Goal: Task Accomplishment & Management: Manage account settings

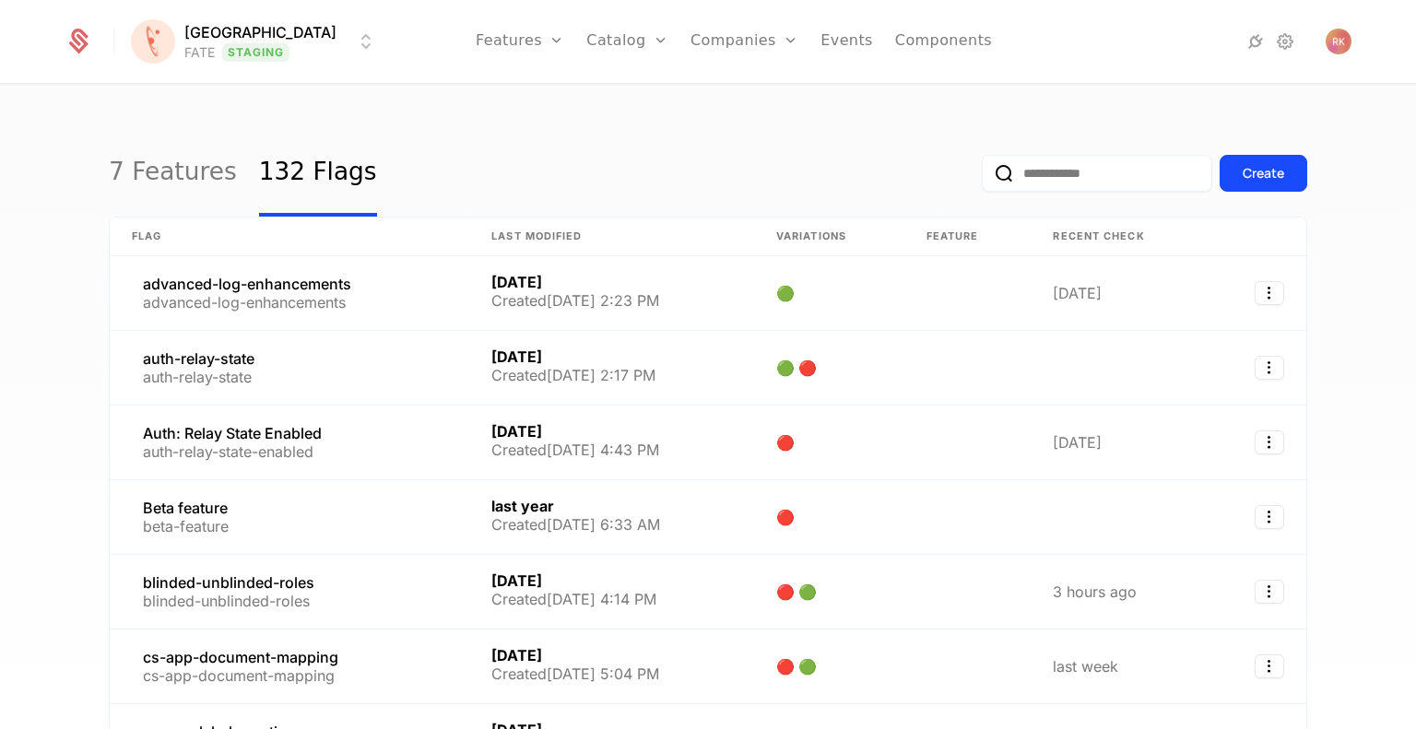
click at [1072, 188] on input "email" at bounding box center [1097, 173] width 230 height 37
click at [1062, 176] on input "email" at bounding box center [1097, 173] width 230 height 37
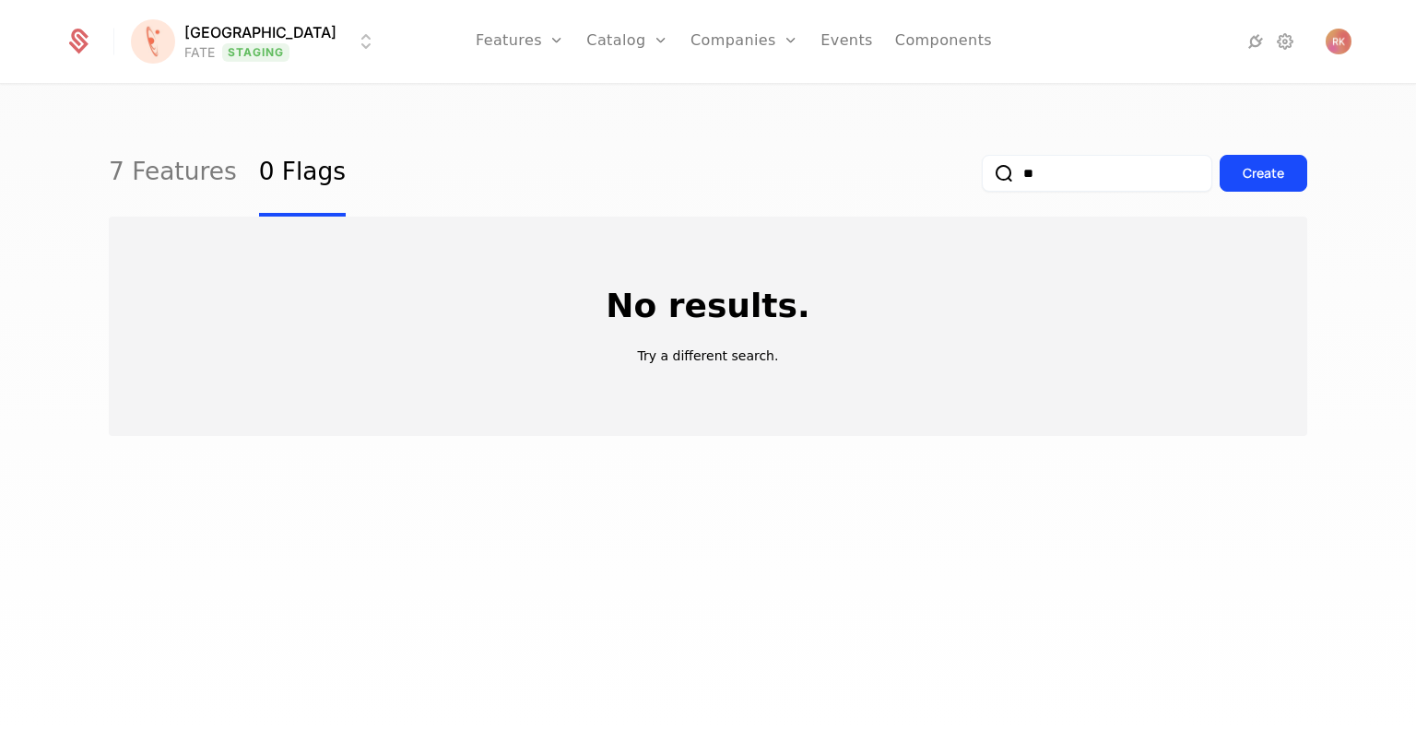
type input "*"
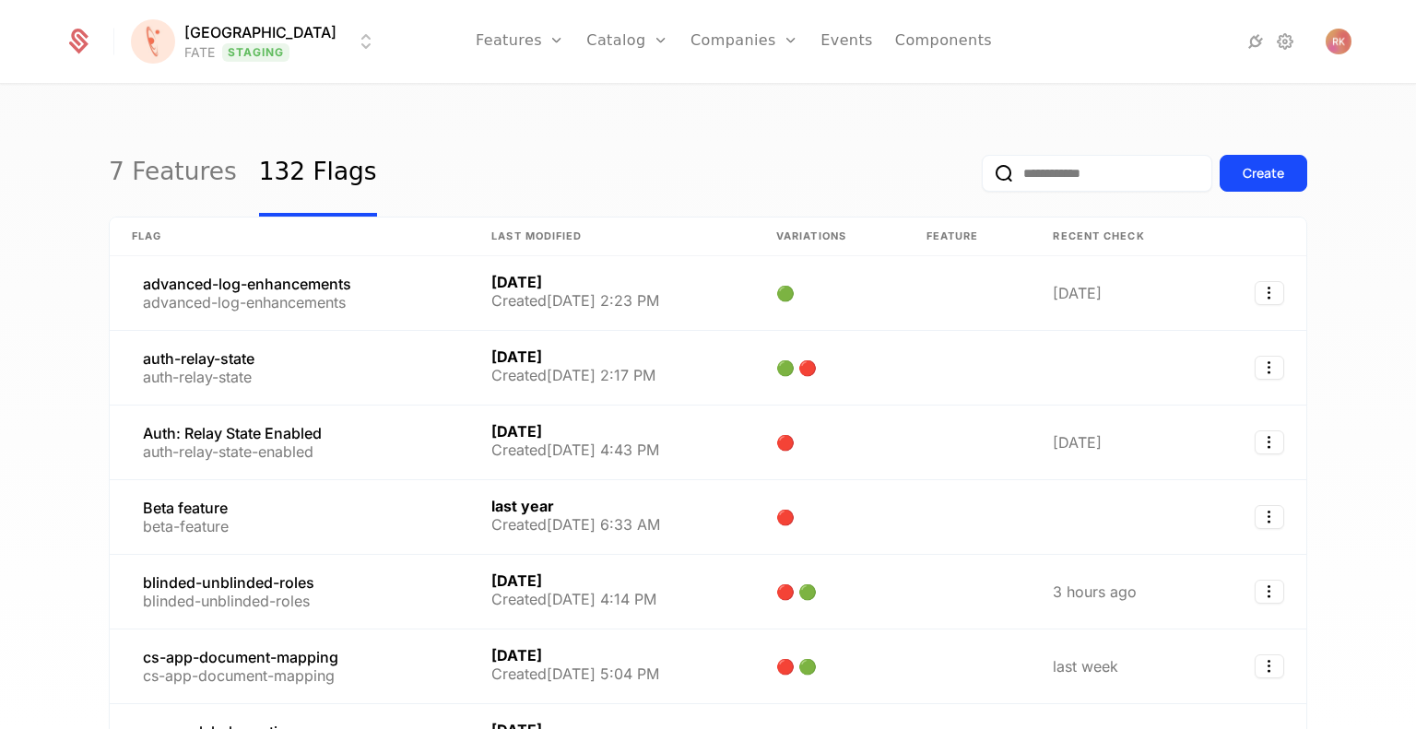
click at [252, 48] on html "Florence FATE Staging Features Features Flags Catalog Plans Add Ons Credits Con…" at bounding box center [708, 364] width 1416 height 729
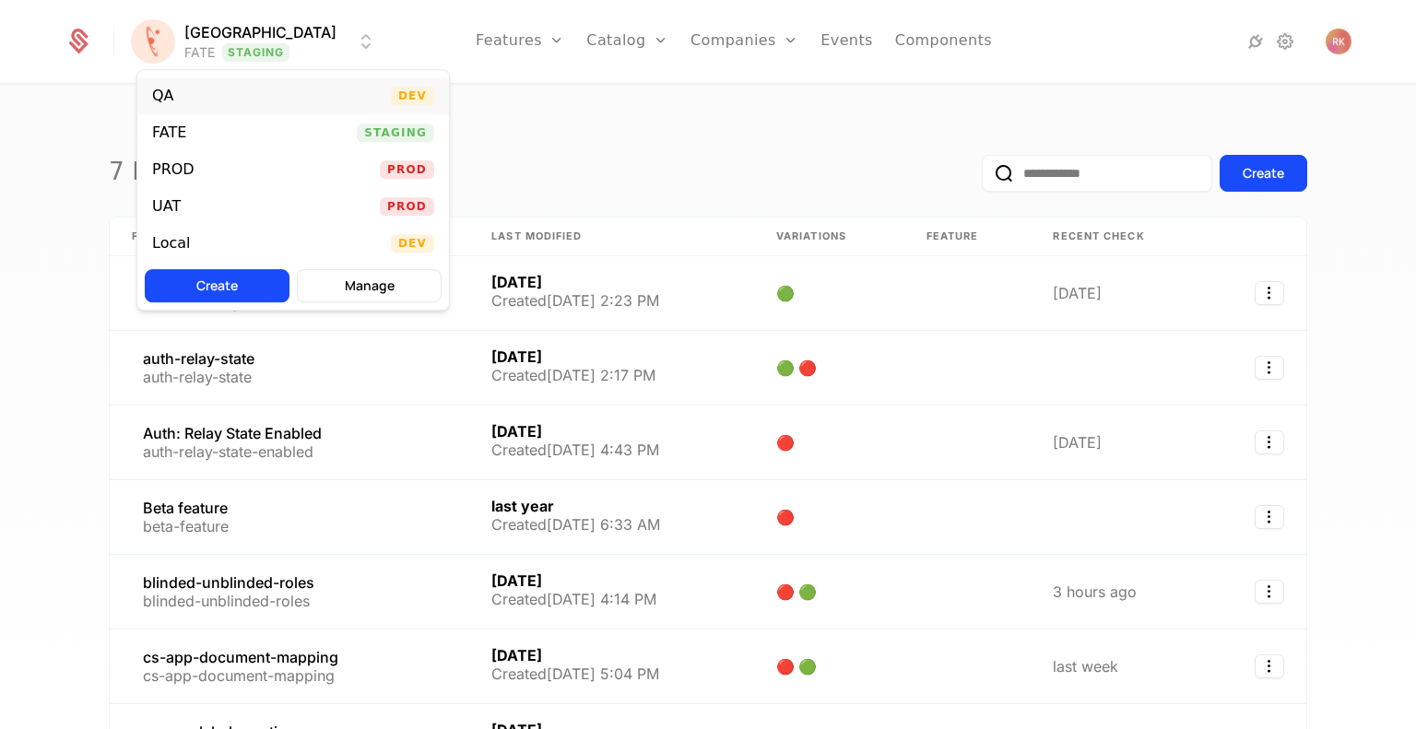
click at [218, 98] on div "QA Dev" at bounding box center [293, 95] width 312 height 37
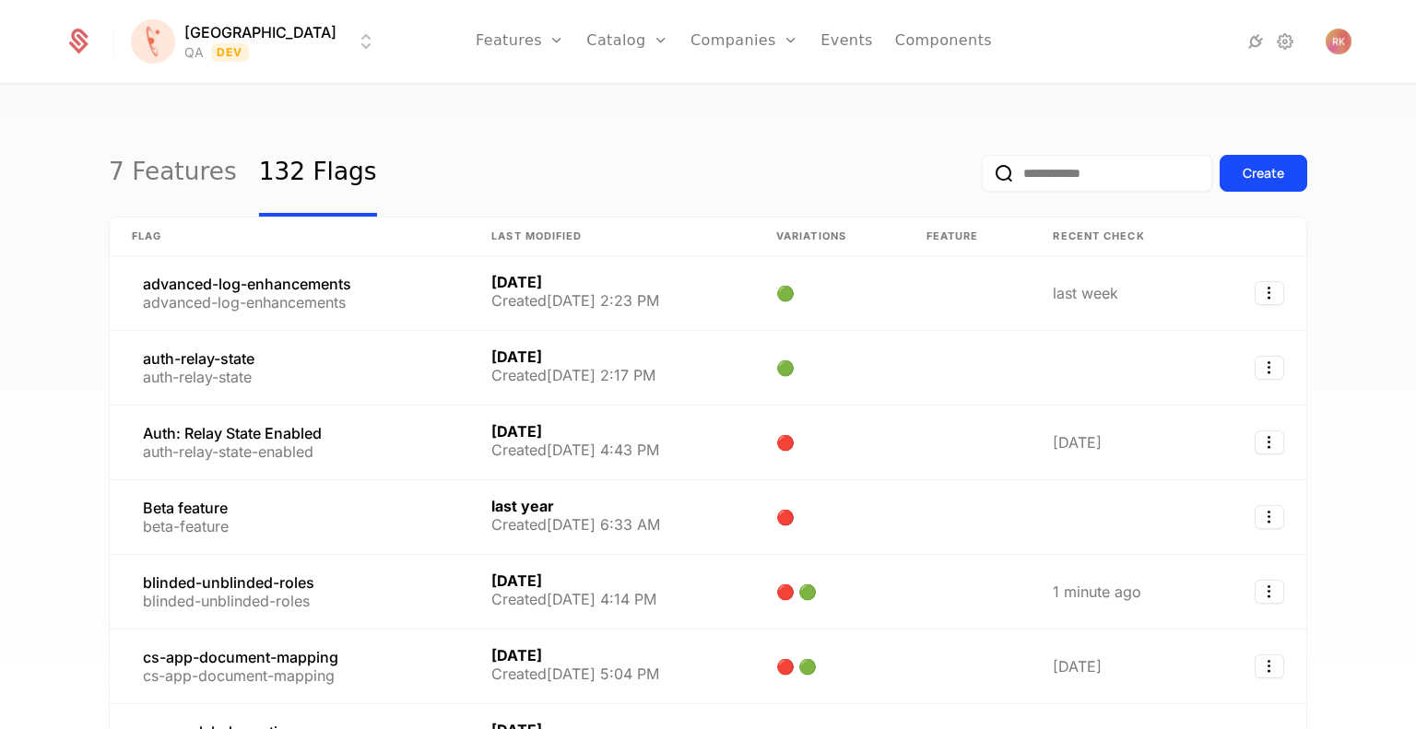
click at [1050, 181] on input "email" at bounding box center [1097, 173] width 230 height 37
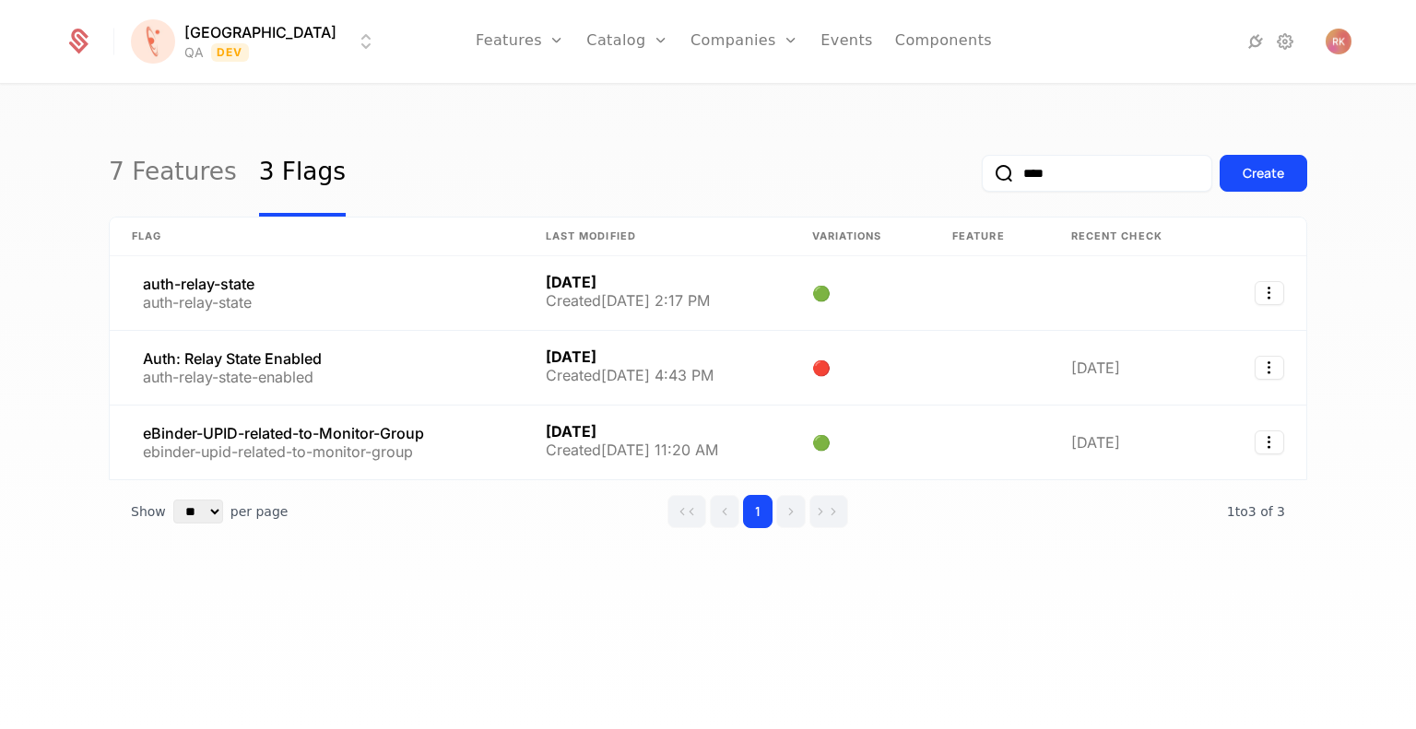
type input "****"
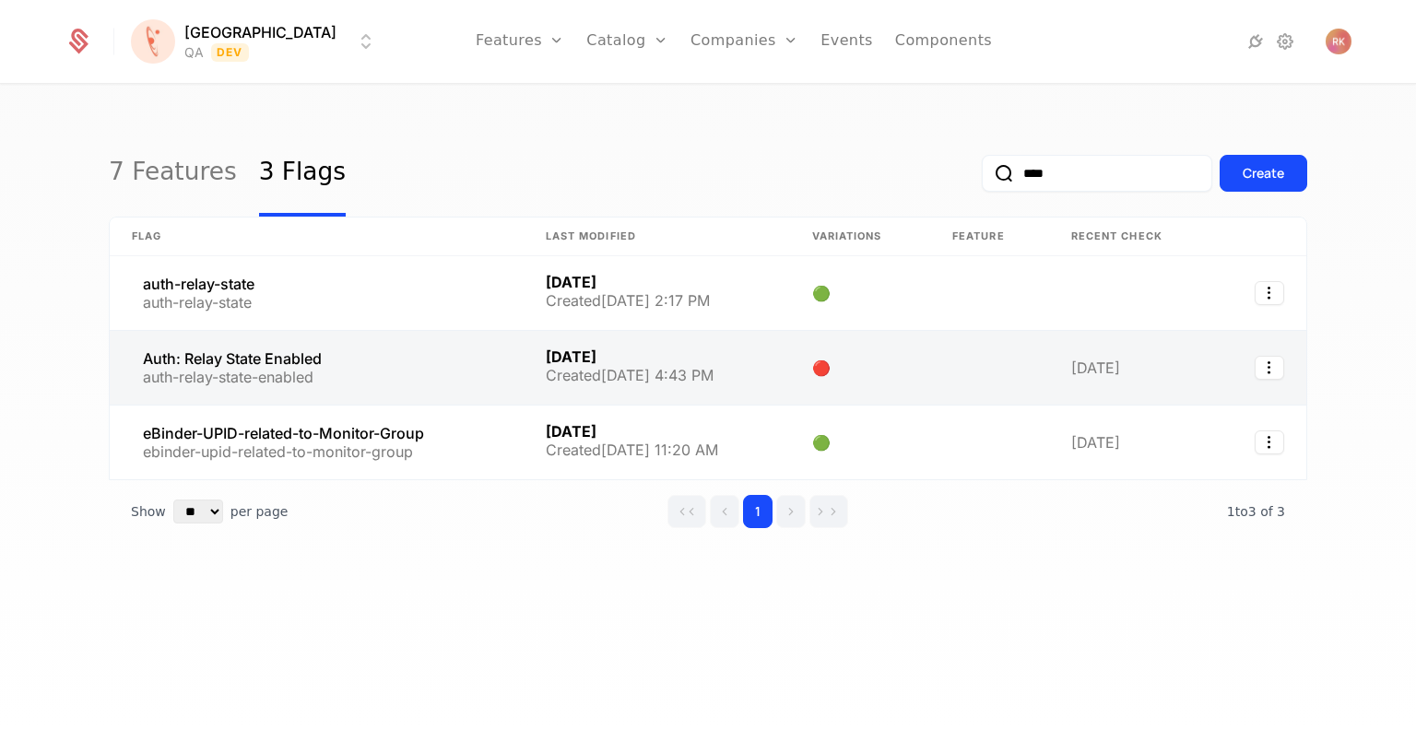
click at [498, 359] on link at bounding box center [317, 368] width 414 height 74
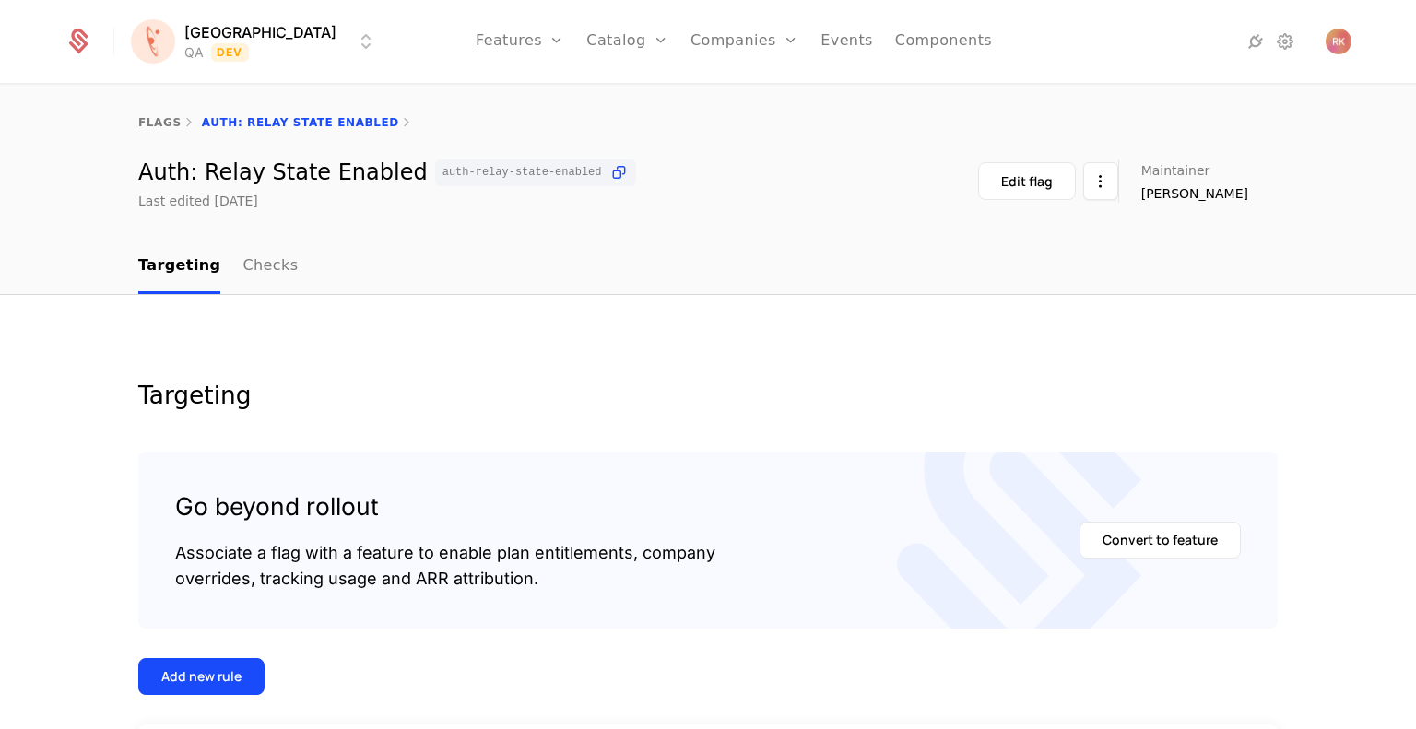
scroll to position [251, 0]
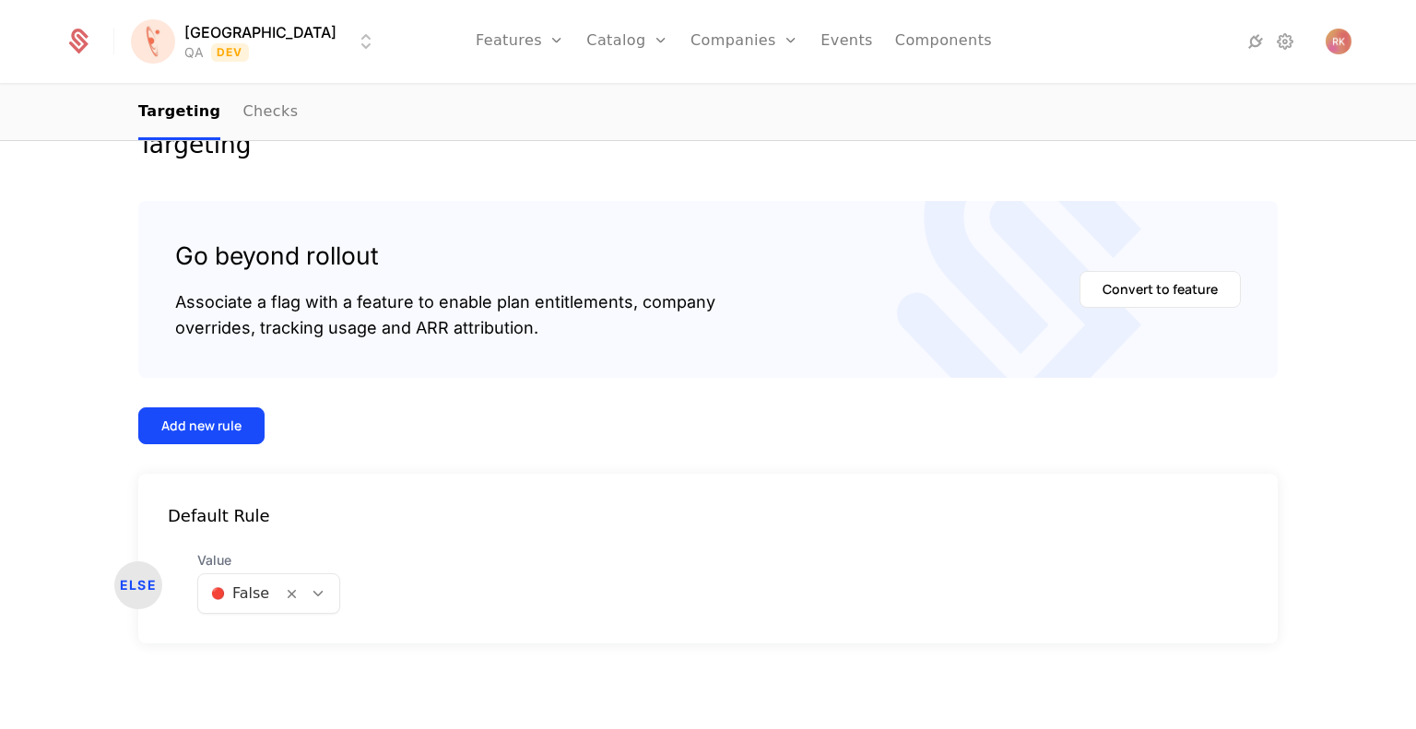
click at [312, 593] on icon at bounding box center [318, 593] width 17 height 17
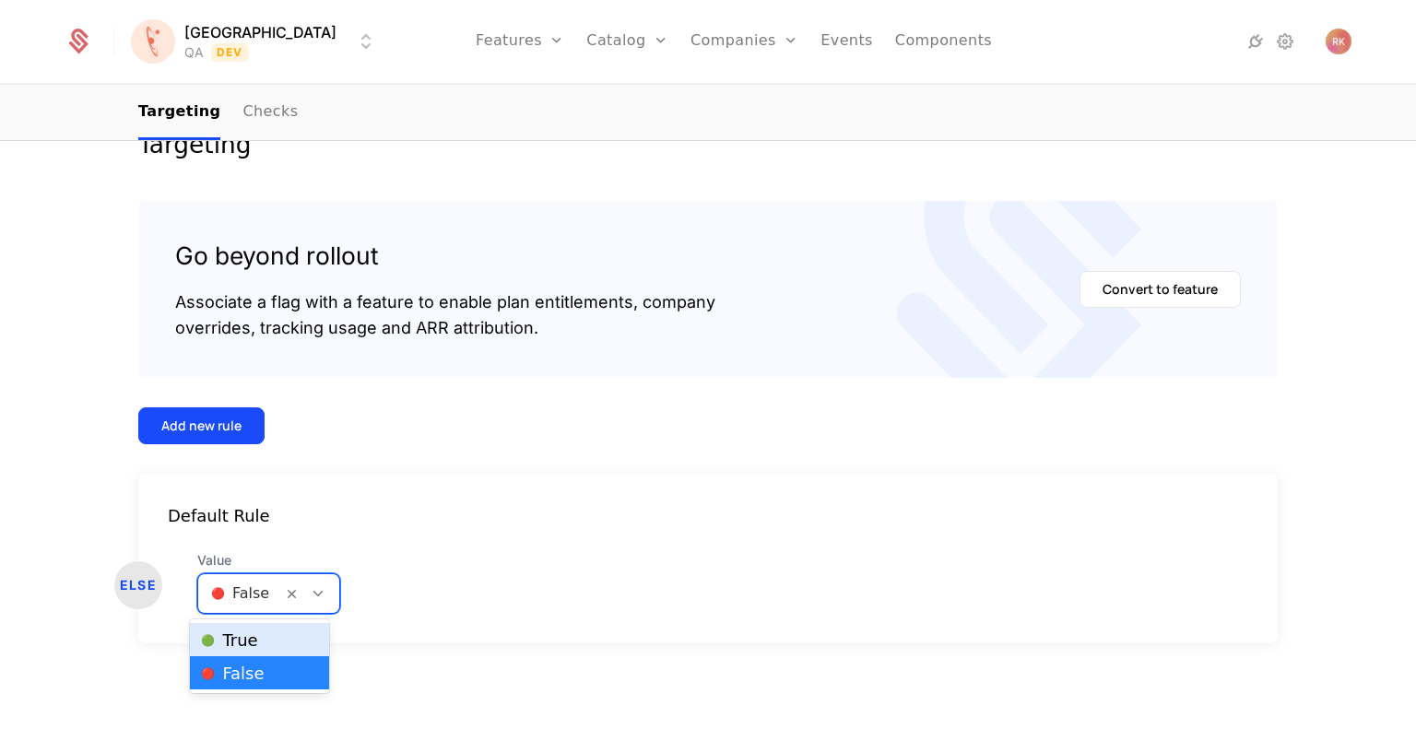
click at [703, 548] on div "Default Rule ELSE Value 2 results available. Use Up and Down to choose options,…" at bounding box center [707, 559] width 1139 height 170
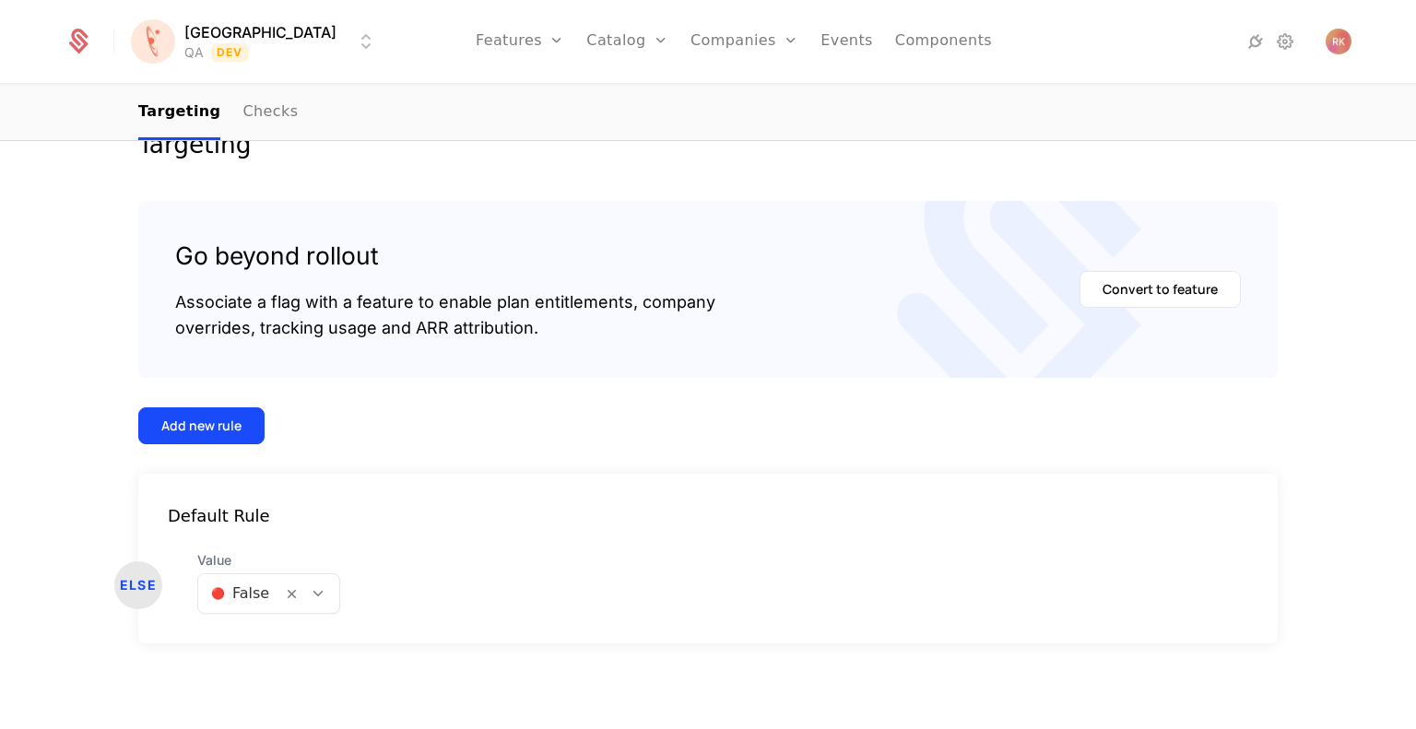
click at [315, 589] on div at bounding box center [317, 593] width 31 height 20
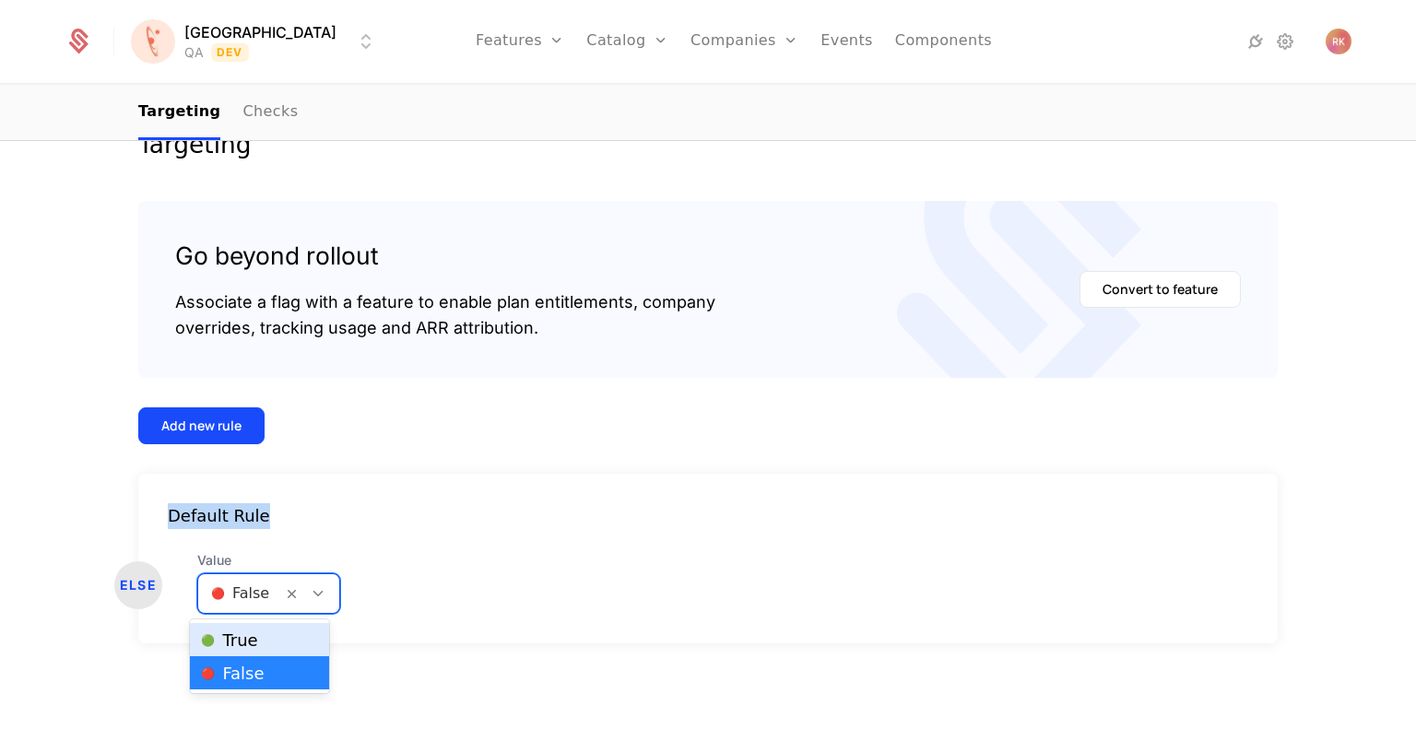
click at [760, 446] on form "Add new rule Default Rule ELSE Value 2 results available. Use Up and Down to ch…" at bounding box center [707, 525] width 1139 height 236
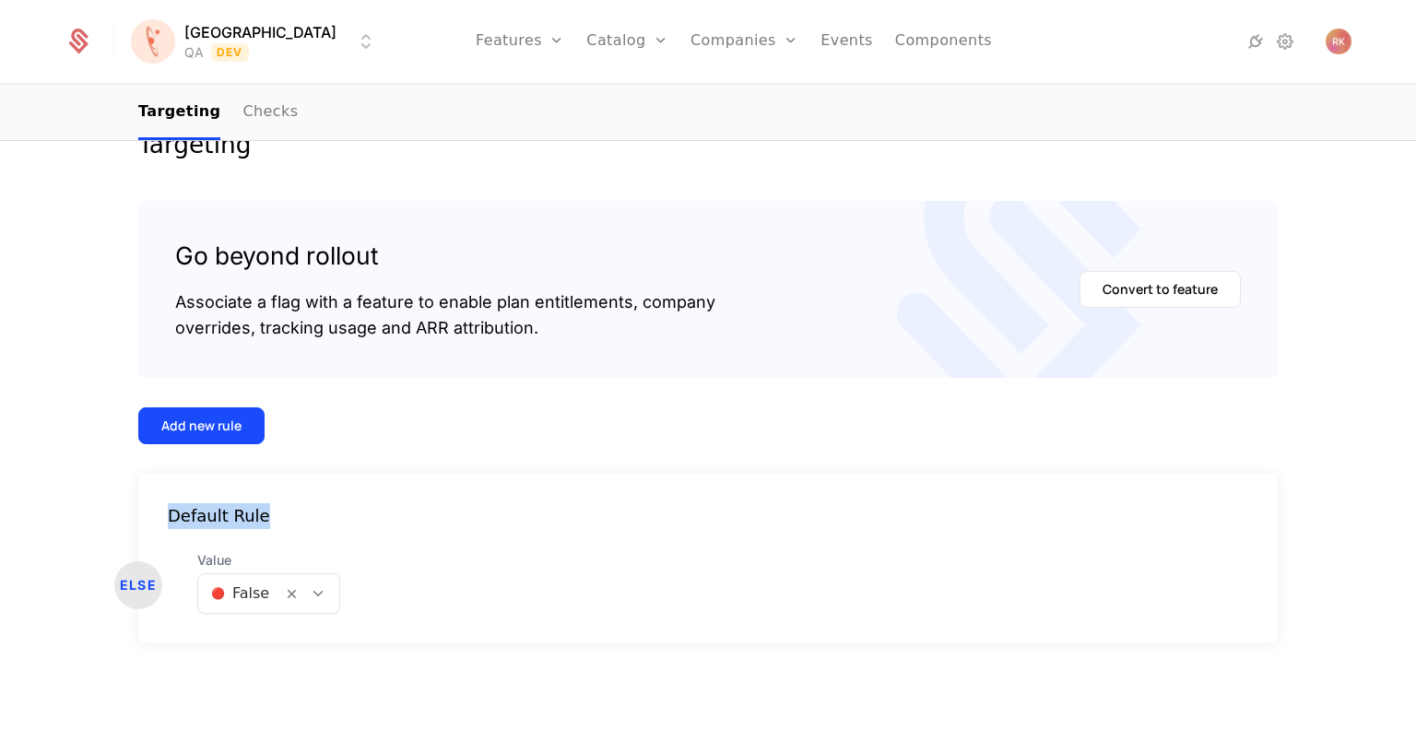
scroll to position [0, 0]
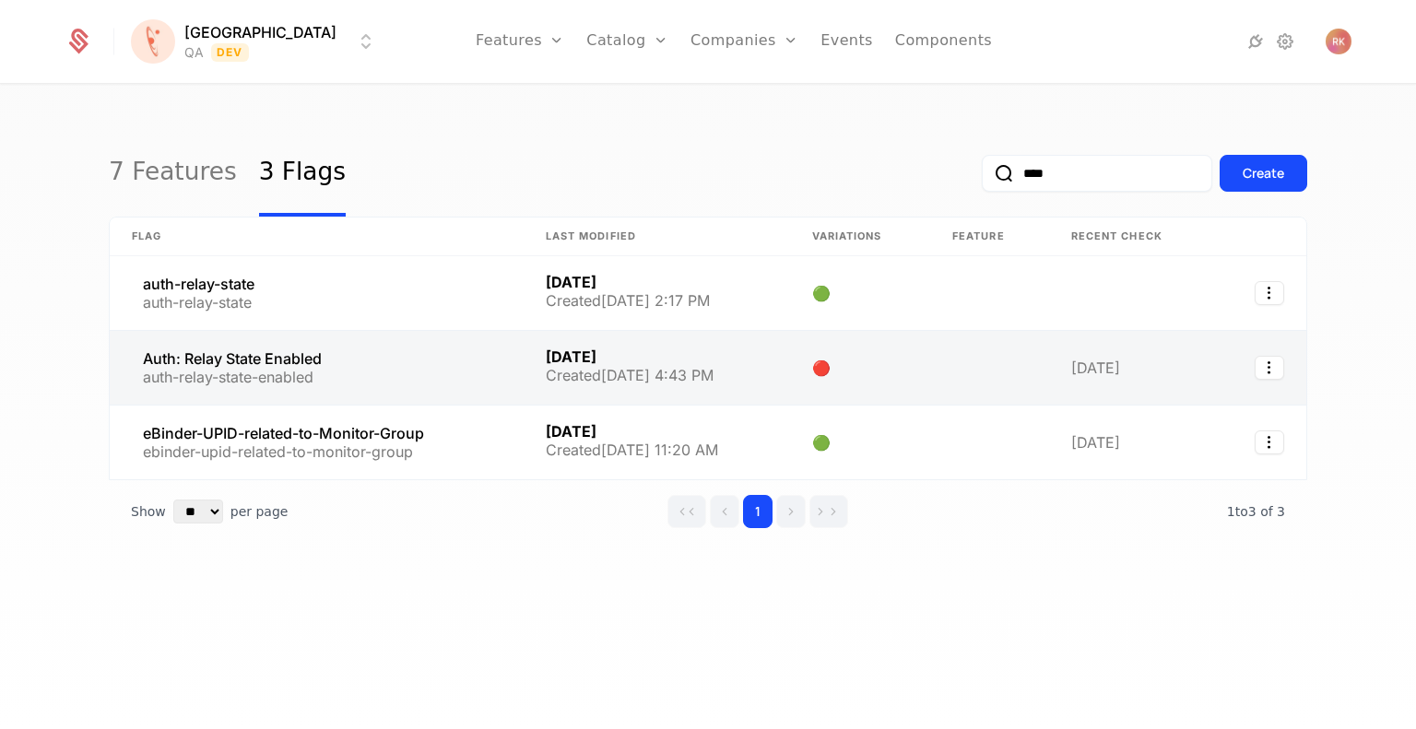
click at [345, 366] on link at bounding box center [317, 368] width 414 height 74
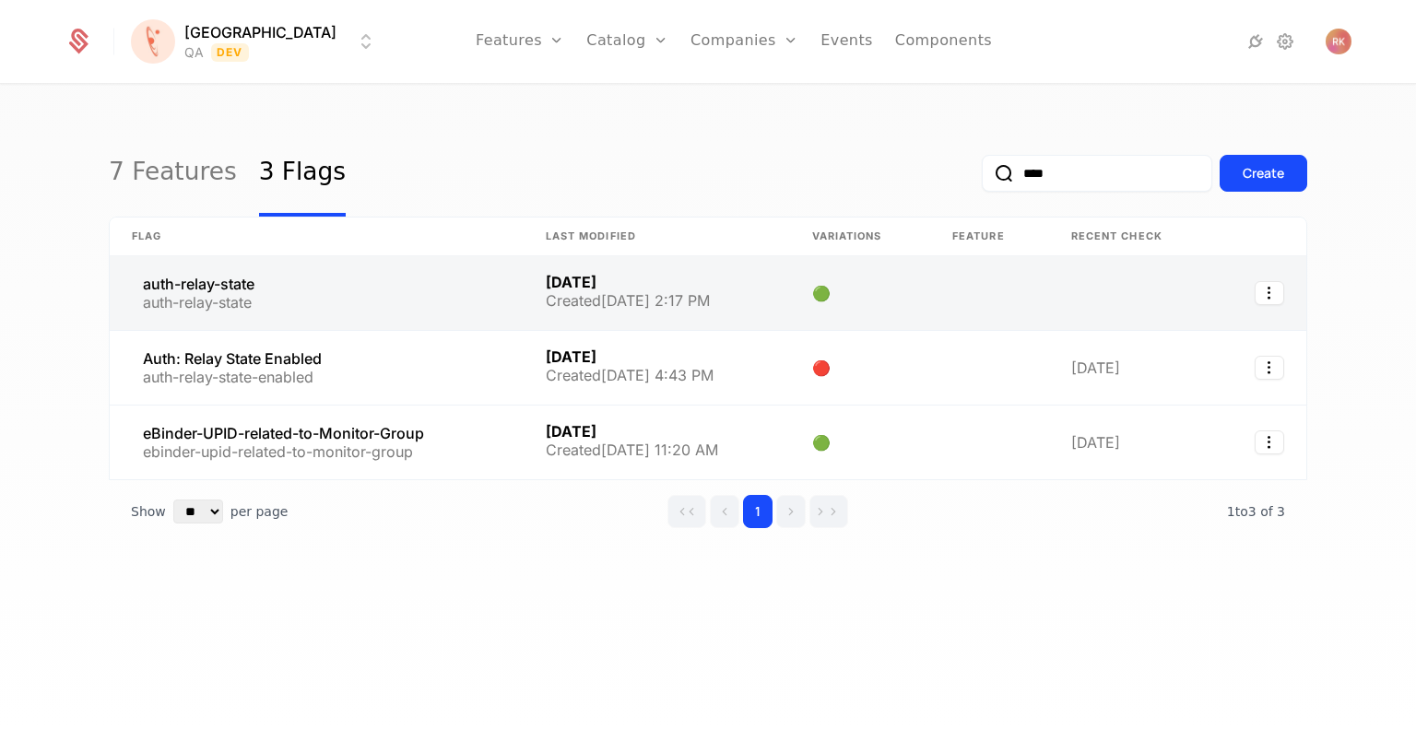
click at [724, 290] on link at bounding box center [657, 293] width 266 height 74
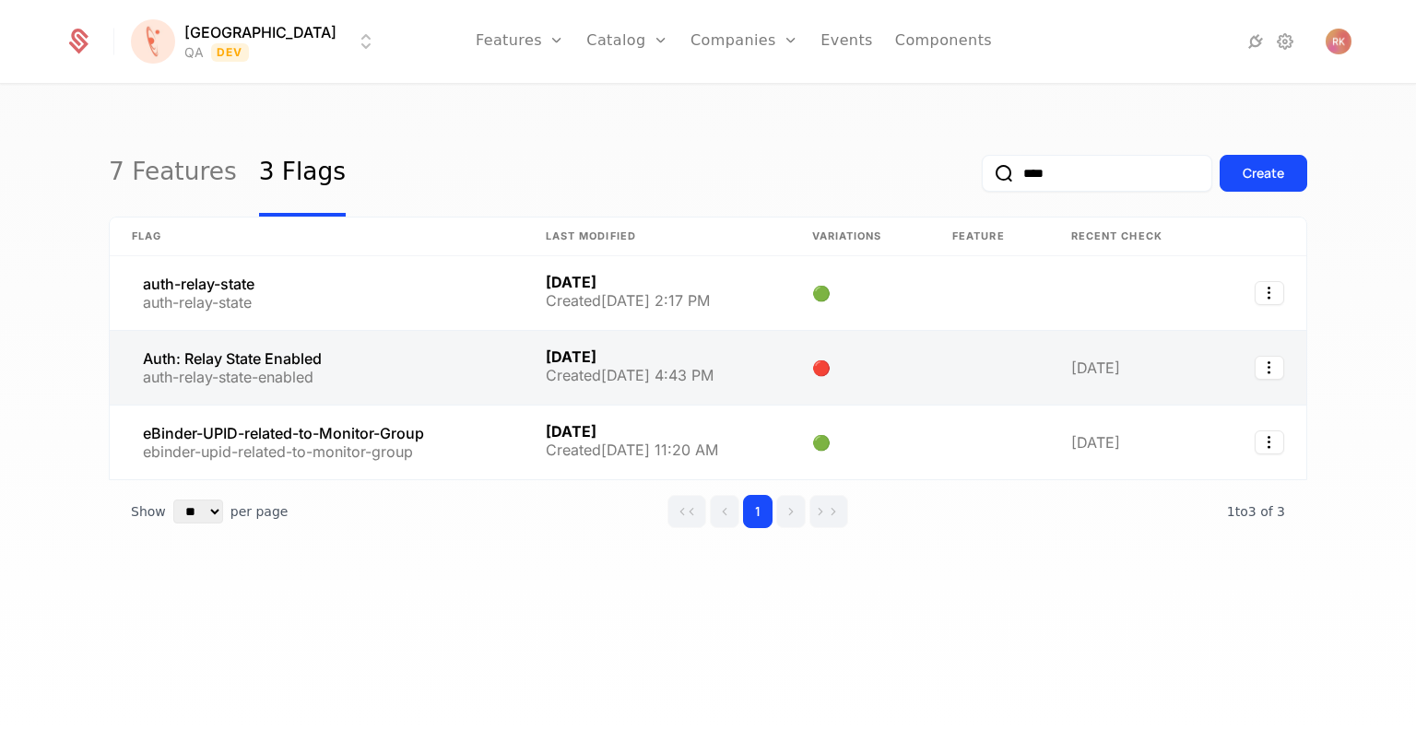
click at [617, 364] on link at bounding box center [657, 368] width 266 height 74
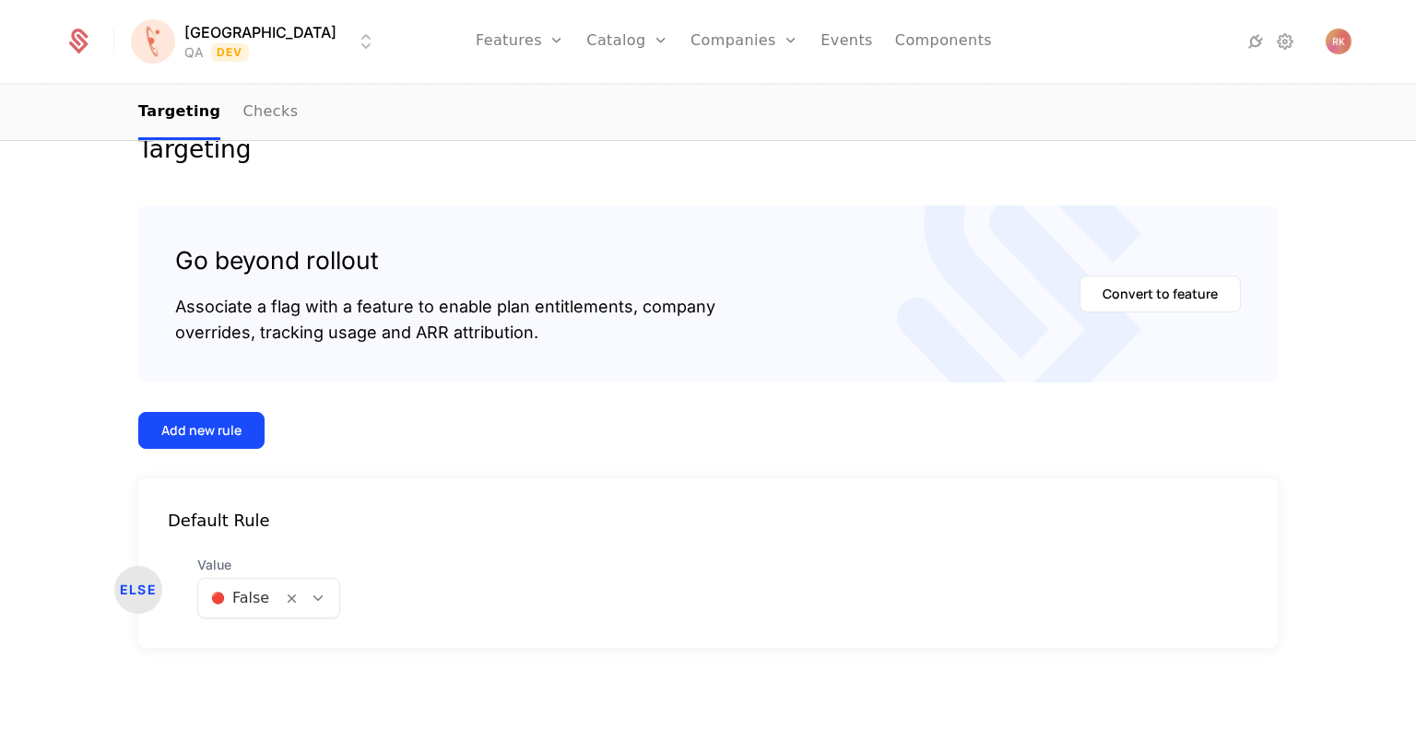
scroll to position [251, 0]
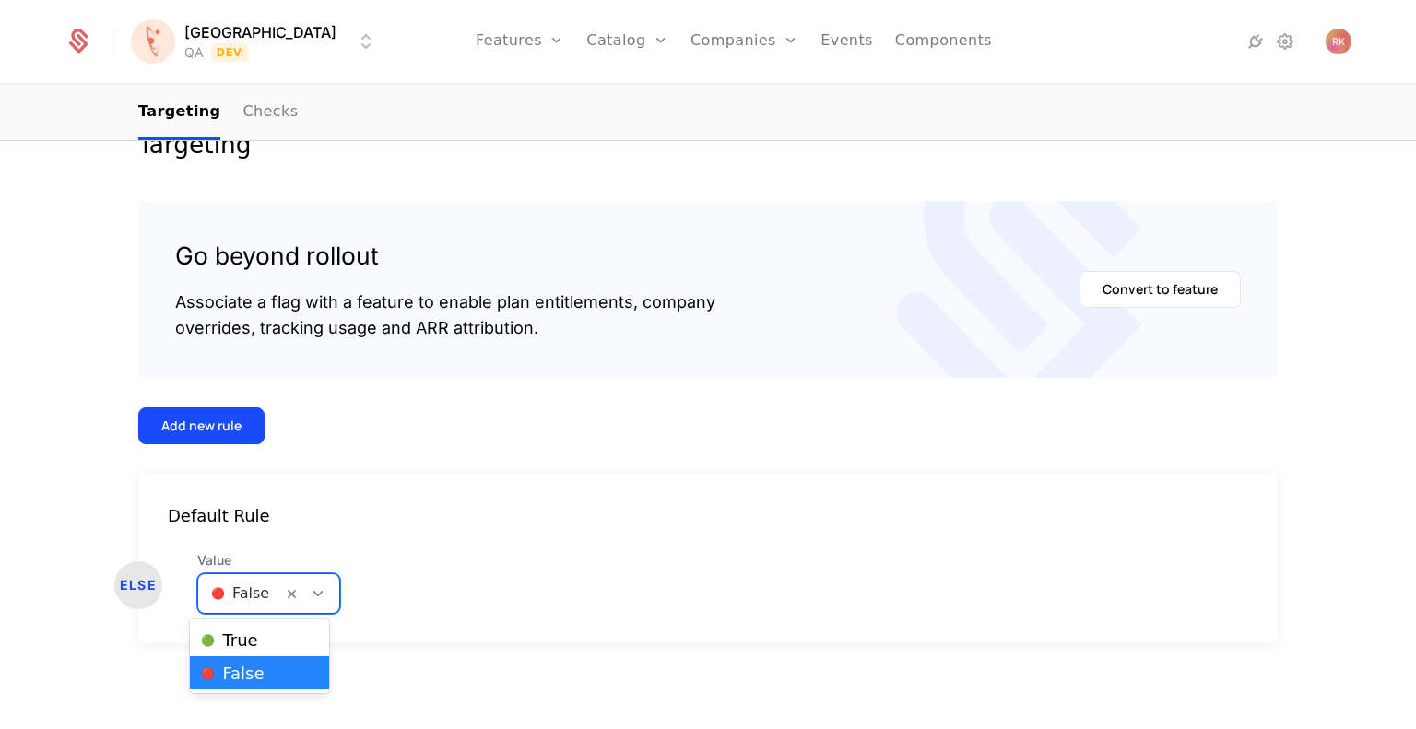
click at [310, 592] on icon at bounding box center [318, 593] width 17 height 17
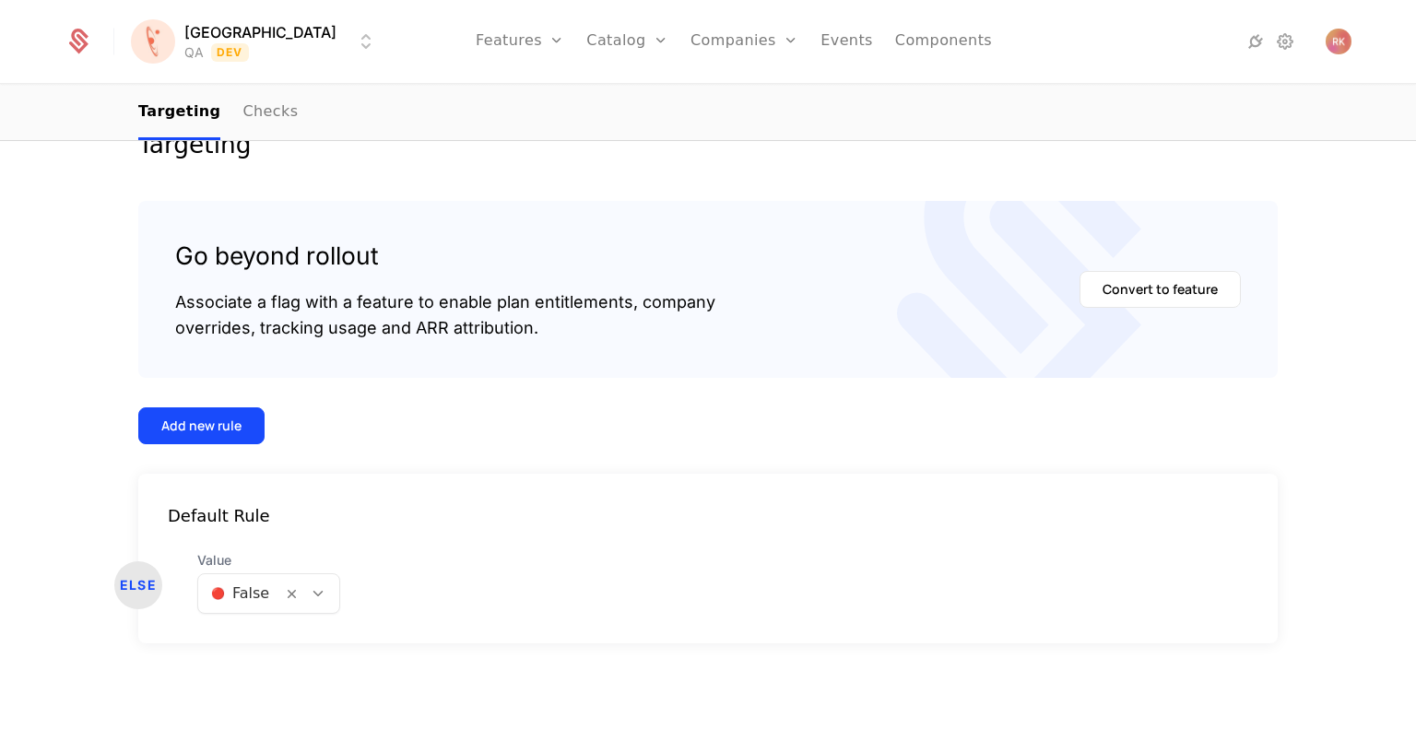
click at [715, 583] on div "ELSE Value 🔴 False" at bounding box center [707, 582] width 1139 height 63
click at [311, 589] on icon at bounding box center [318, 593] width 17 height 17
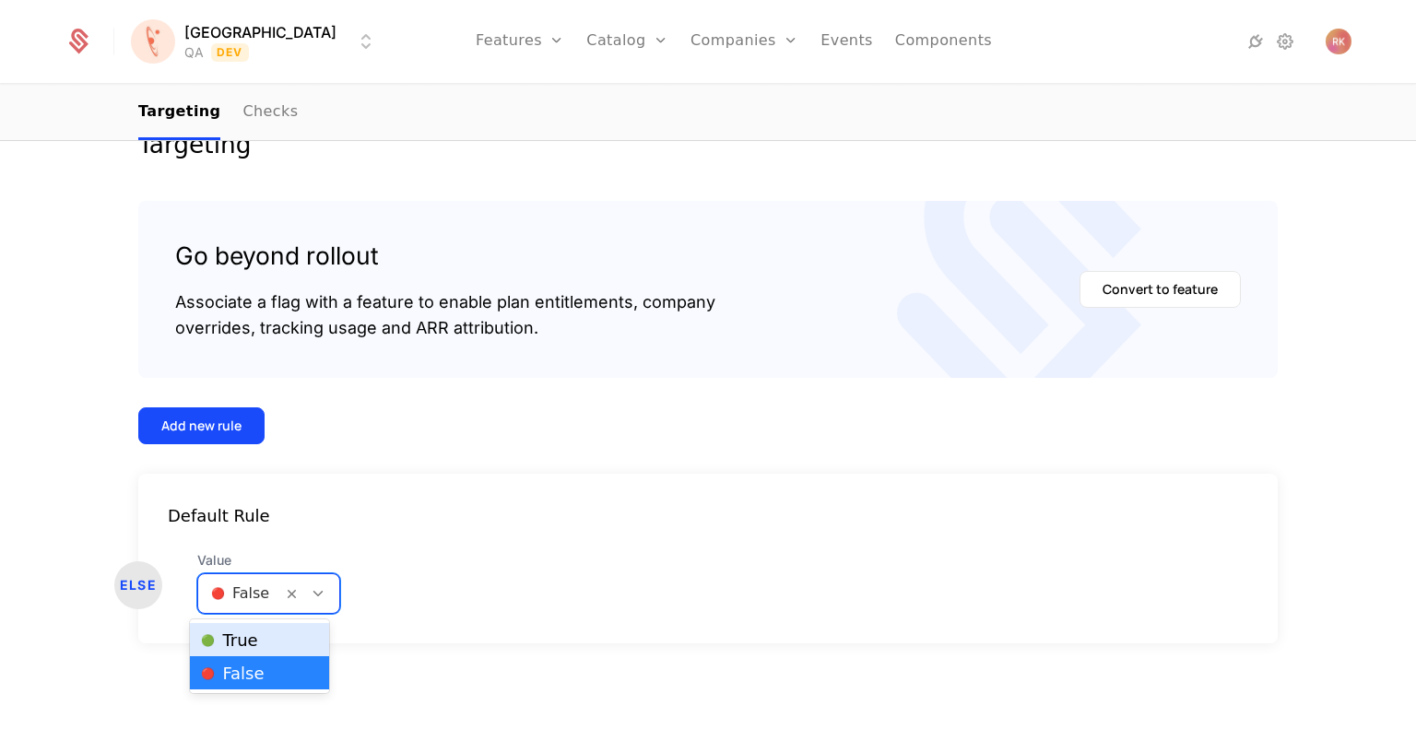
click at [252, 642] on span "🟢 True" at bounding box center [229, 640] width 56 height 17
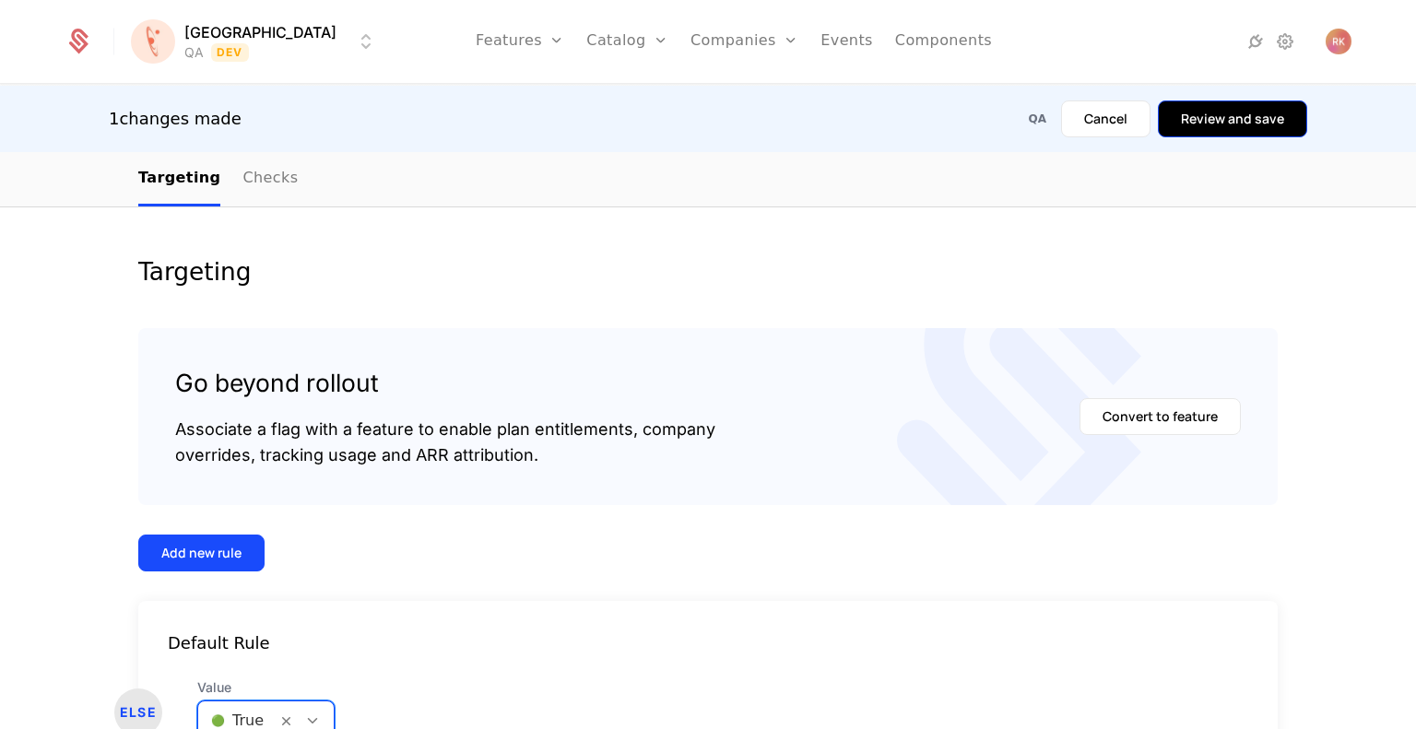
scroll to position [159, 0]
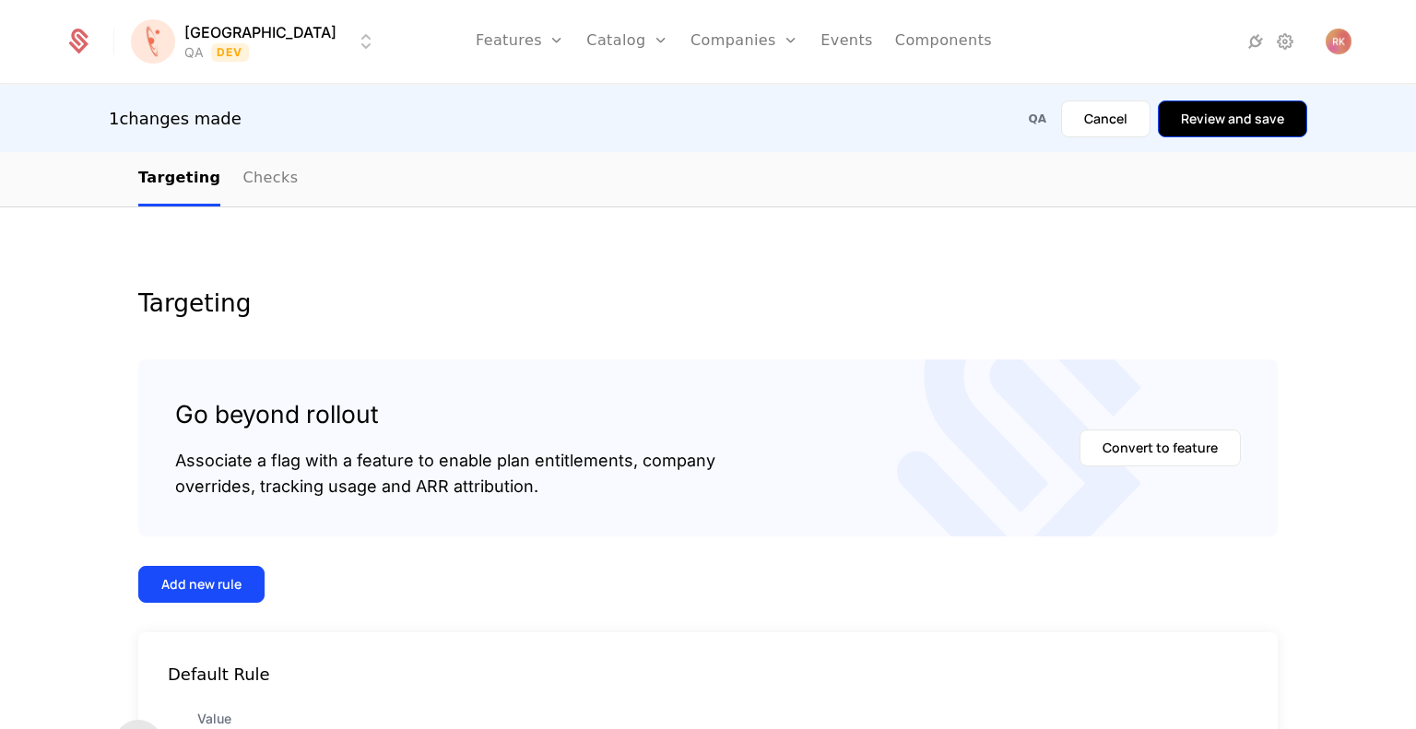
click at [1252, 123] on button "Review and save" at bounding box center [1232, 118] width 149 height 37
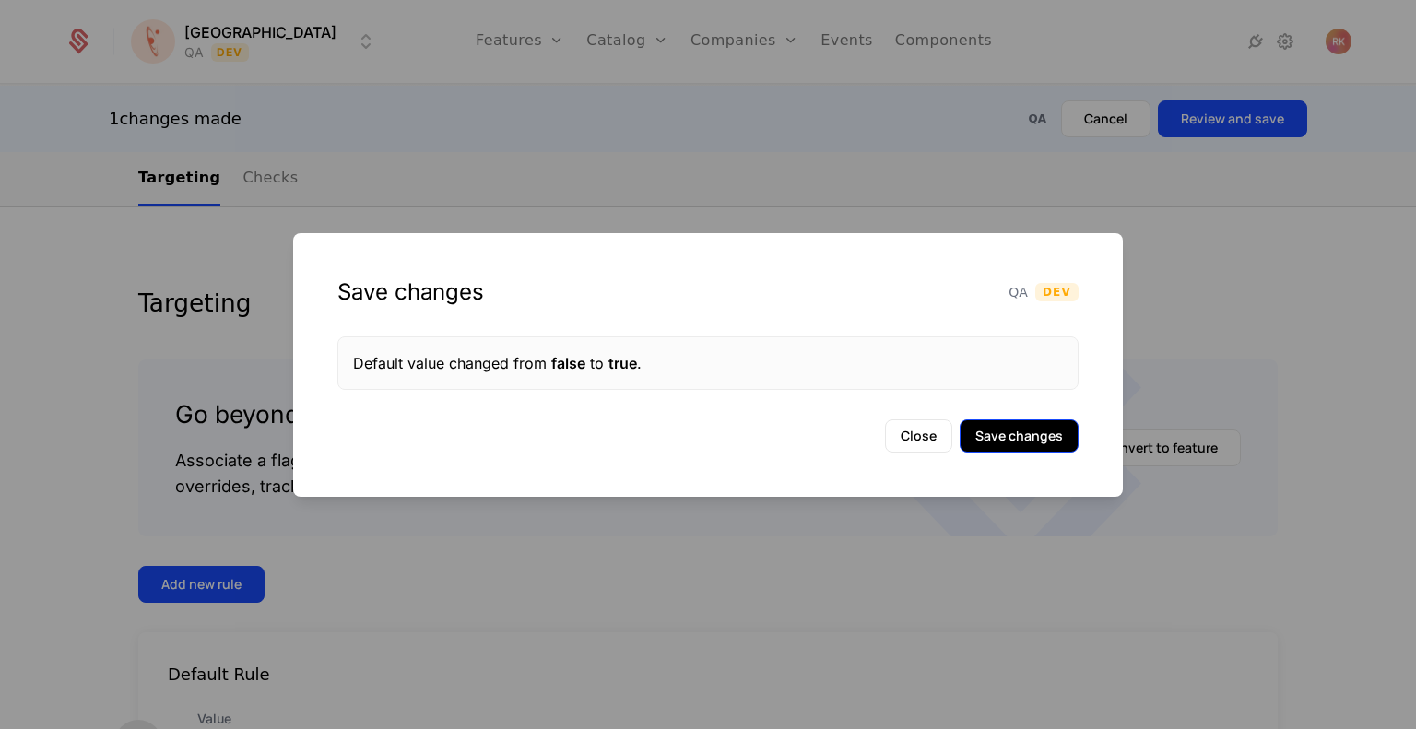
click at [1047, 435] on button "Save changes" at bounding box center [1019, 435] width 119 height 33
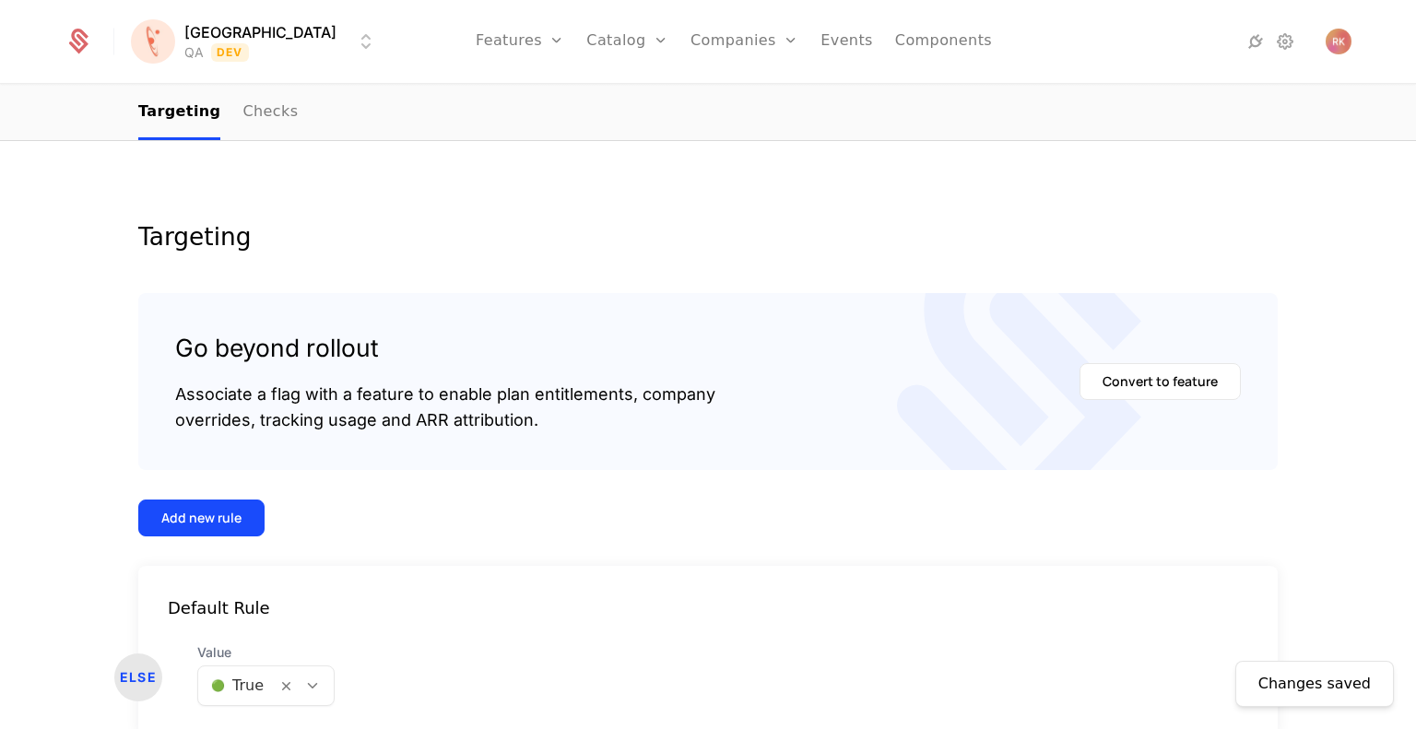
click at [305, 684] on body "Florence QA Dev Features Features Flags Catalog Plans Add Ons Credits Configura…" at bounding box center [708, 364] width 1416 height 729
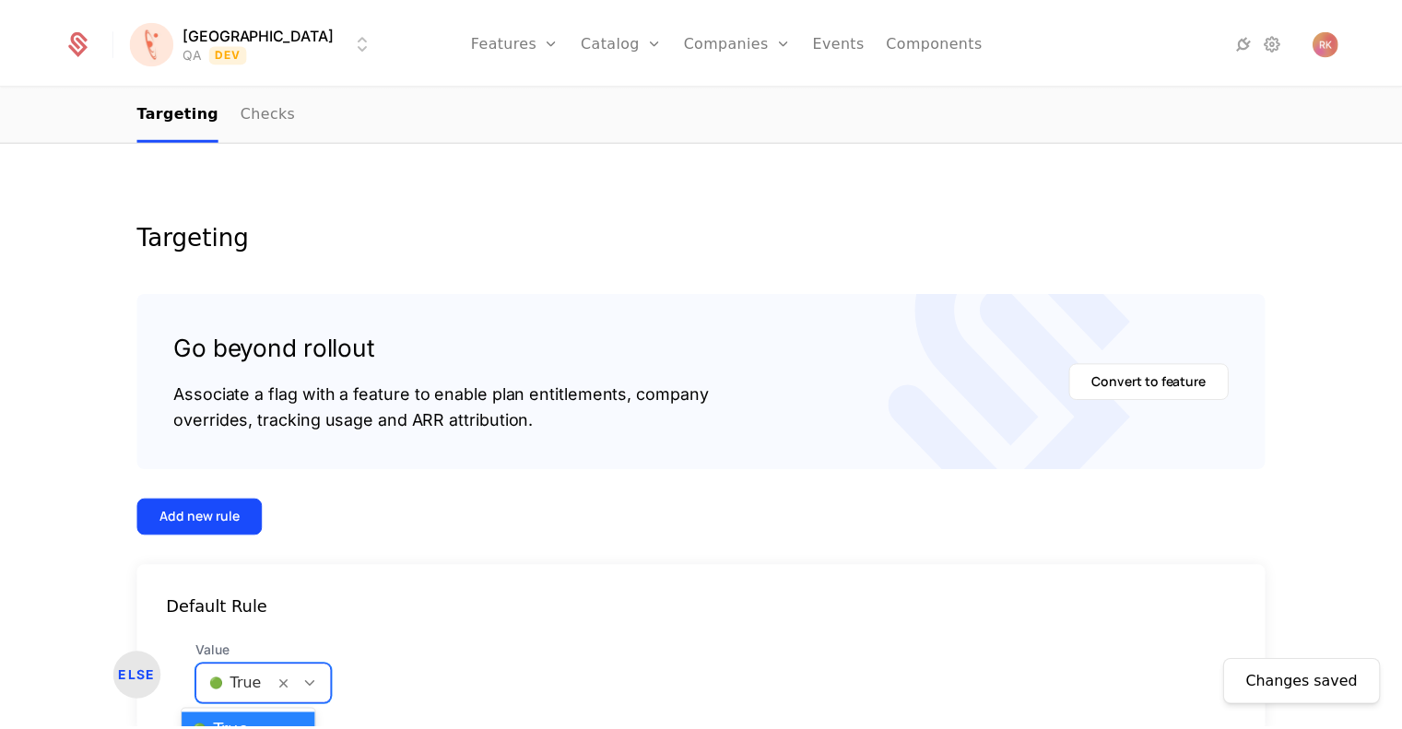
scroll to position [55, 0]
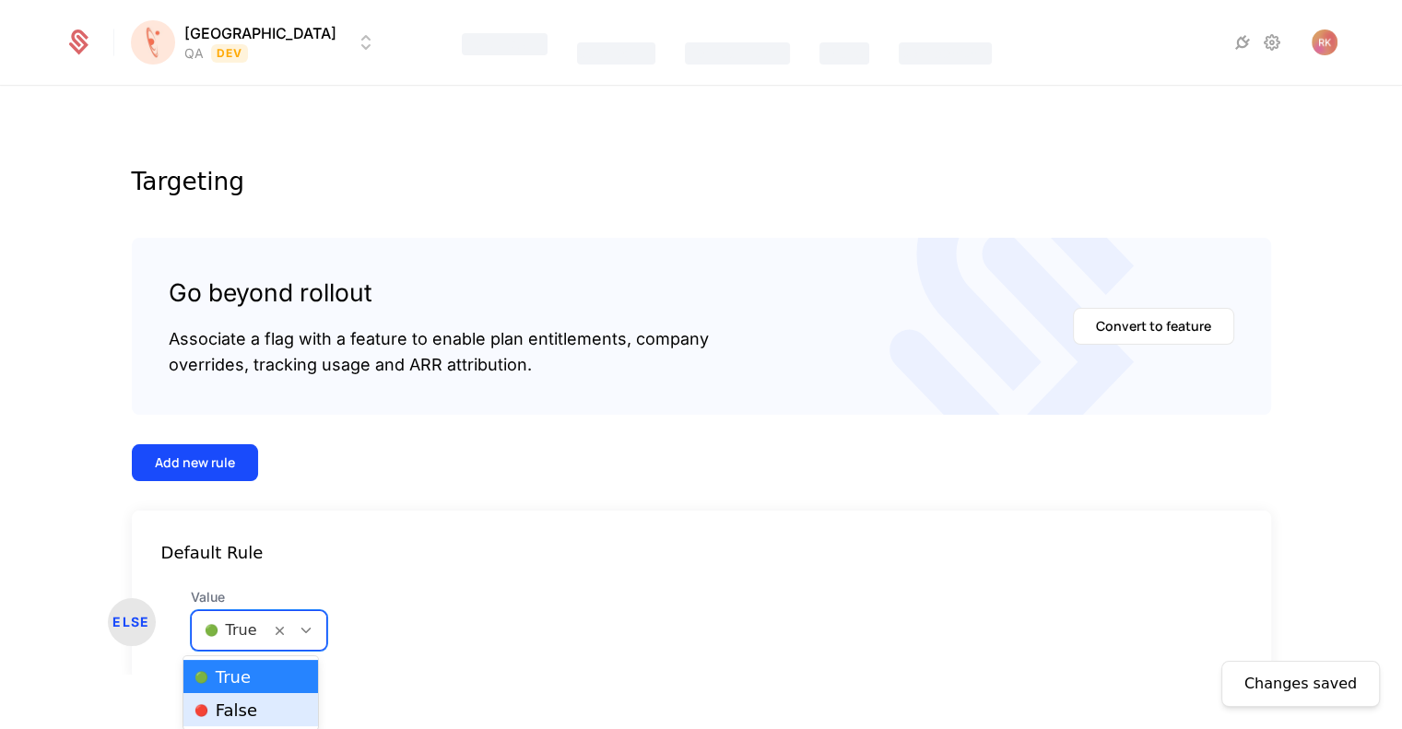
click at [266, 706] on div "🔴 False" at bounding box center [250, 710] width 112 height 18
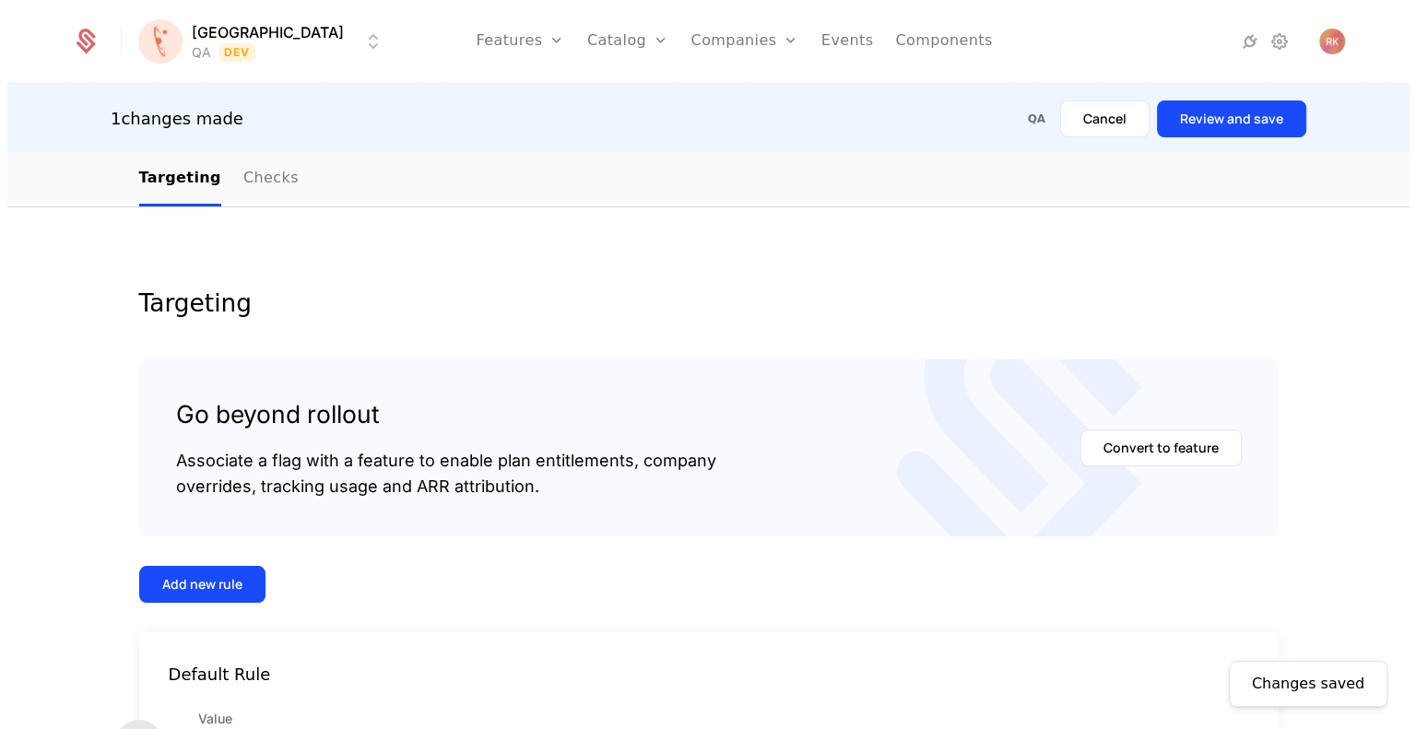
scroll to position [0, 0]
click at [1266, 115] on button "Review and save" at bounding box center [1232, 118] width 149 height 37
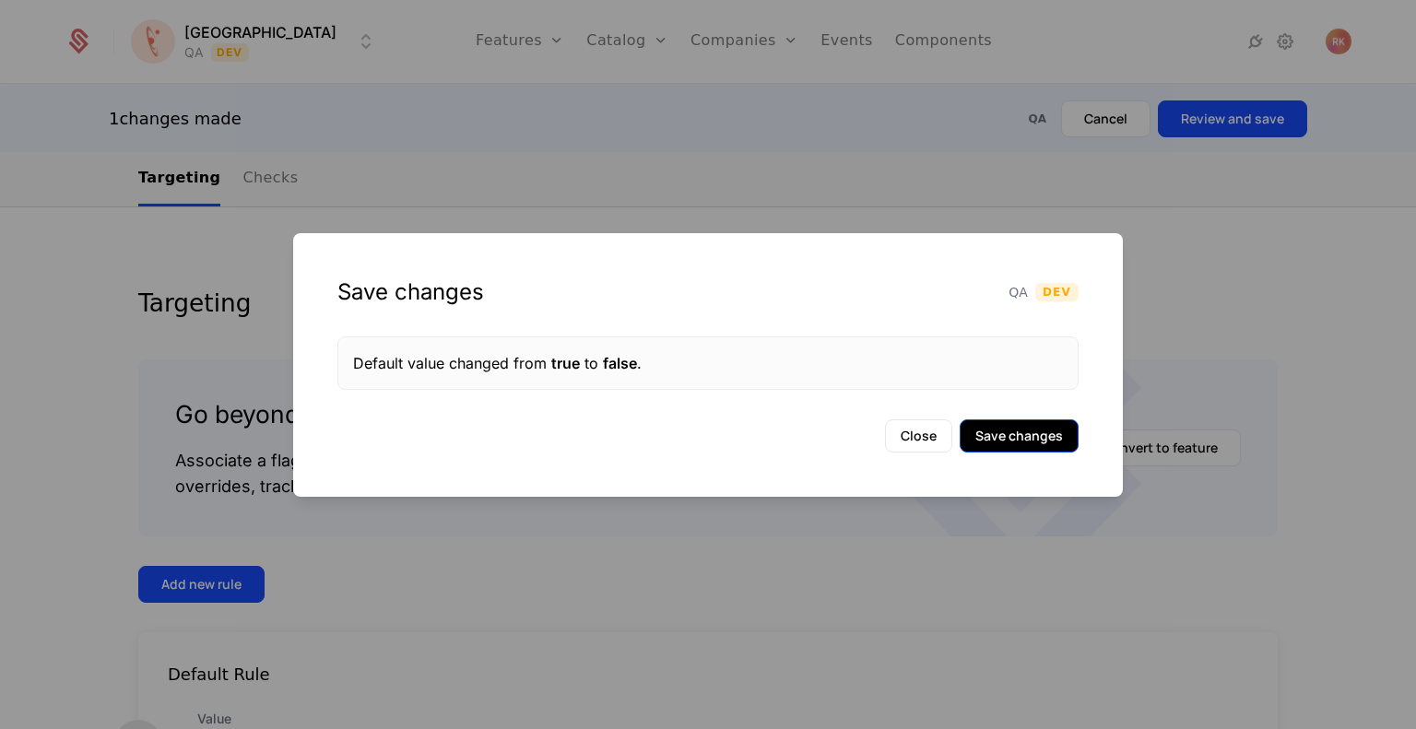
click at [1058, 421] on div "Save changes QA Dev Default value changed from true to false . Close Save chang…" at bounding box center [708, 365] width 830 height 264
click at [1051, 429] on button "Save changes" at bounding box center [1019, 435] width 119 height 33
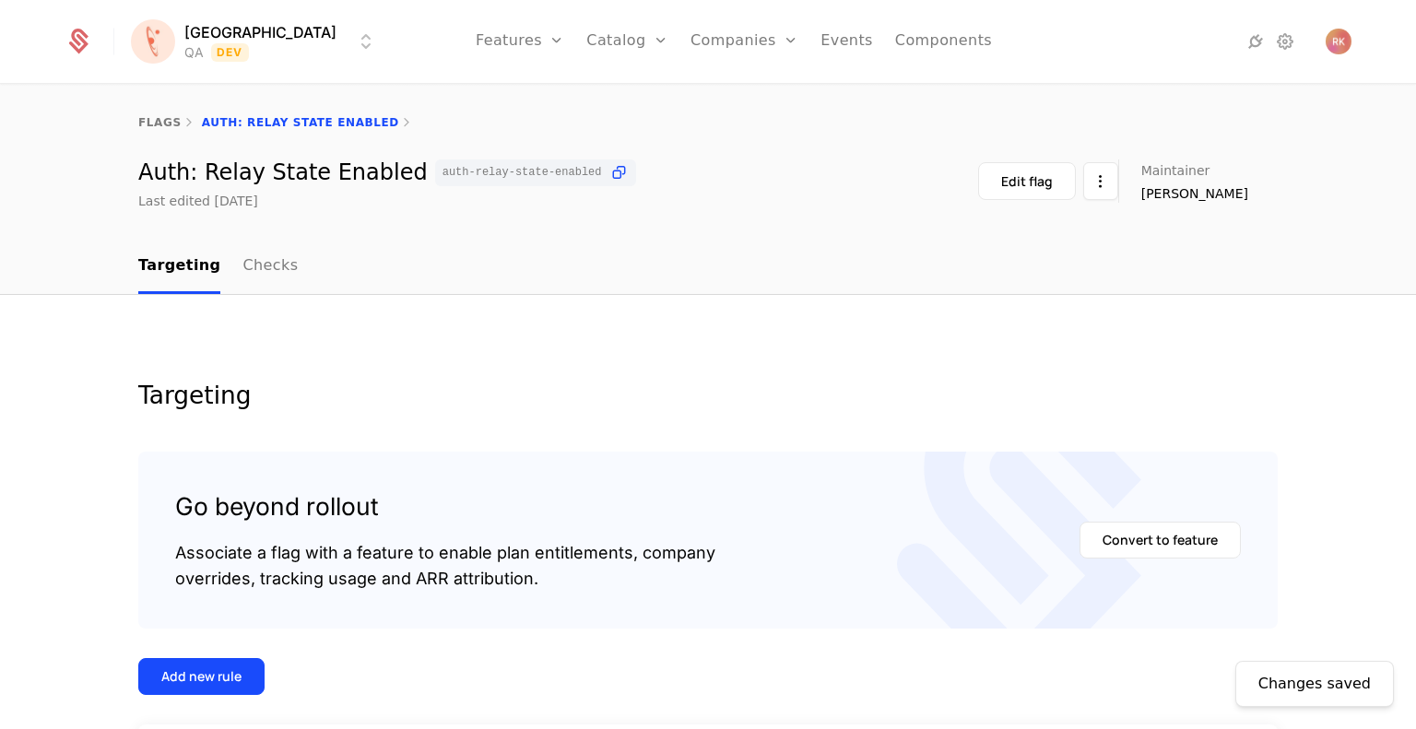
click at [547, 307] on div "Changes saved Targeting Go beyond rollout Associate a flag with a feature to en…" at bounding box center [708, 639] width 1416 height 688
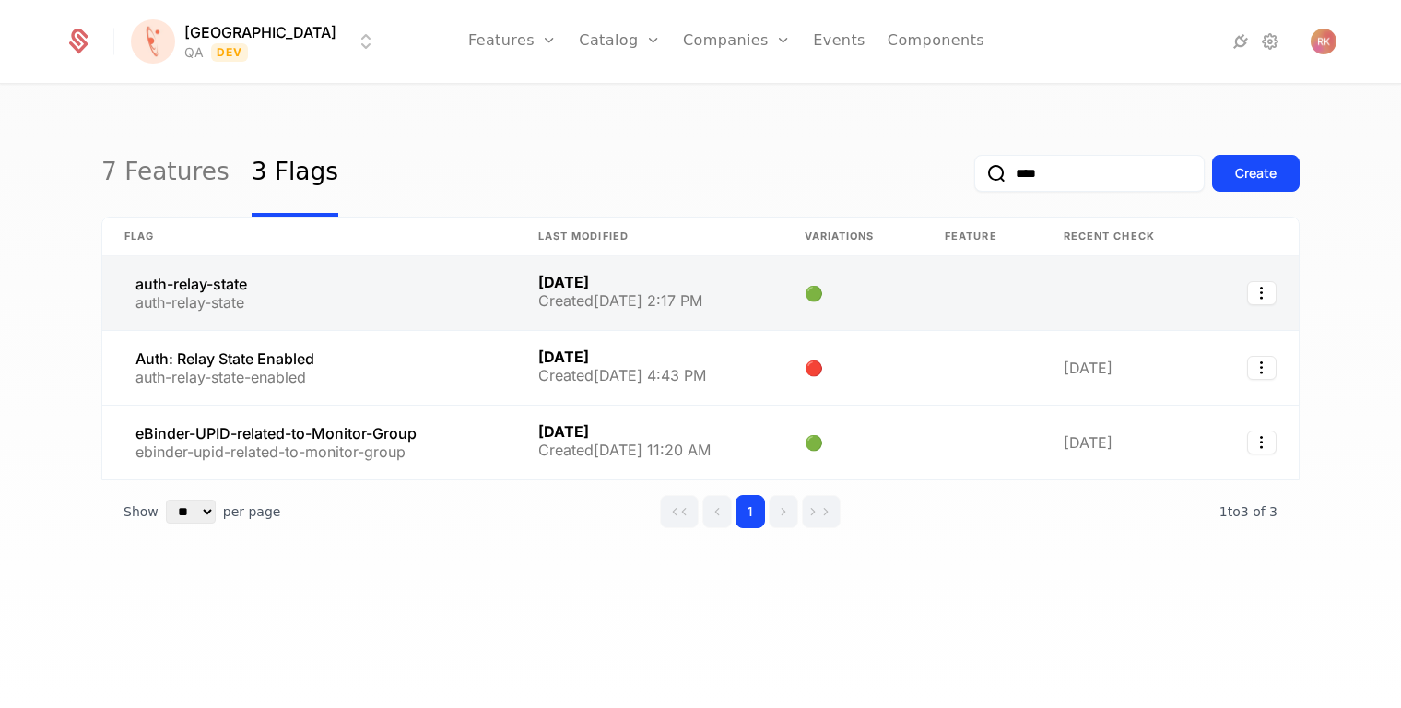
click at [423, 302] on link at bounding box center [309, 293] width 414 height 74
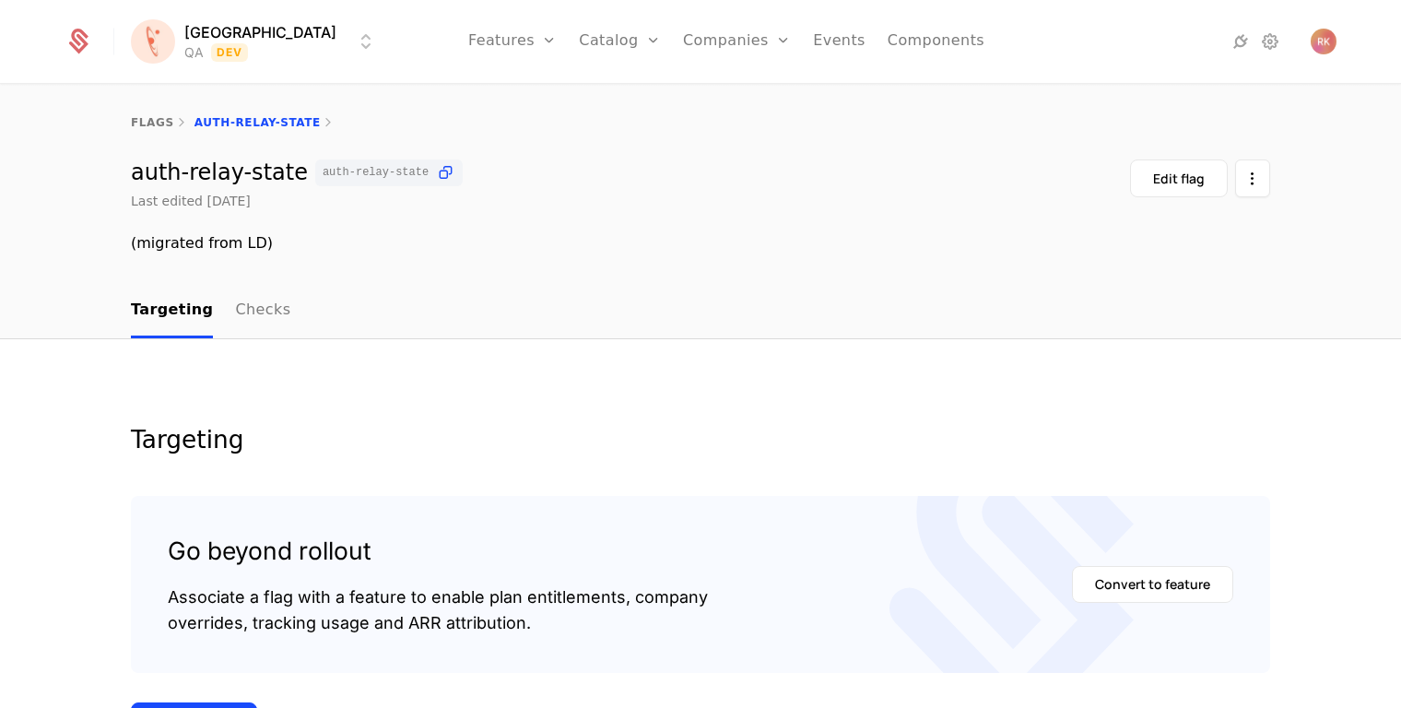
scroll to position [317, 0]
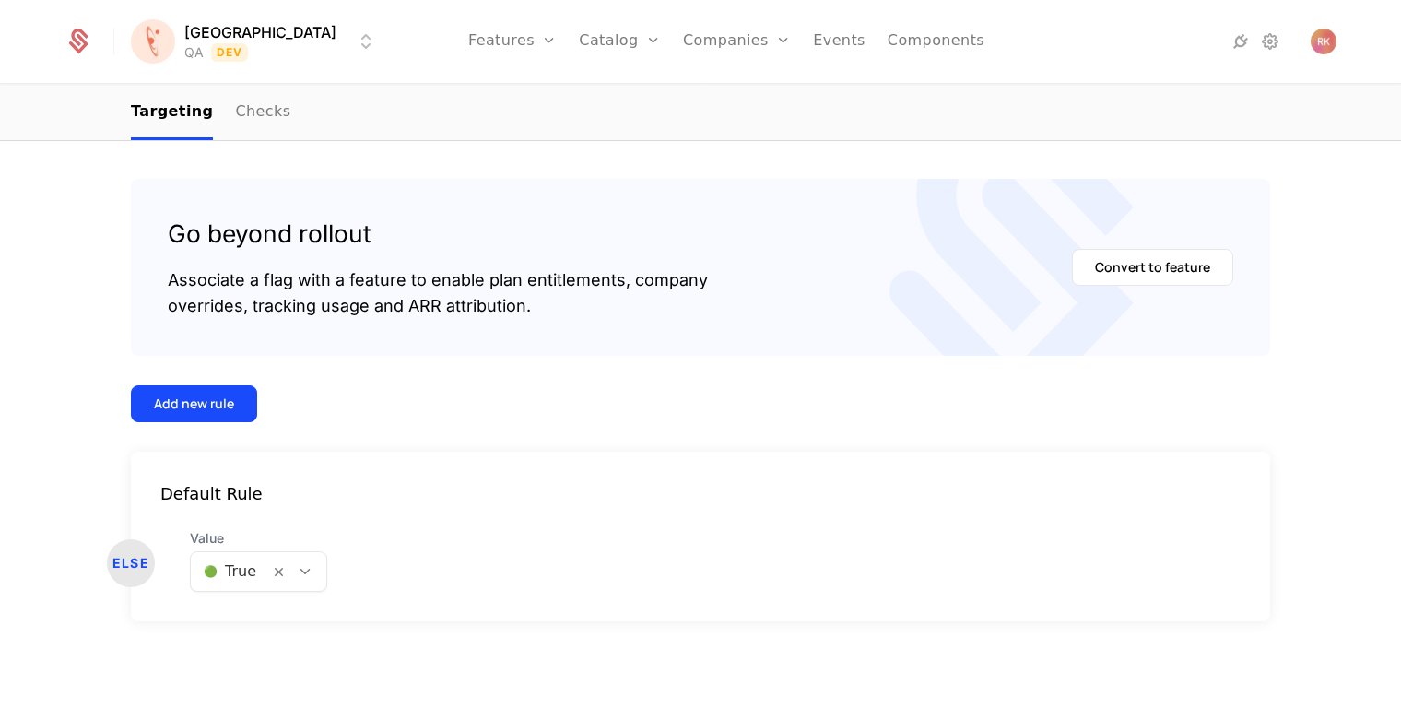
click at [300, 571] on icon at bounding box center [305, 571] width 17 height 17
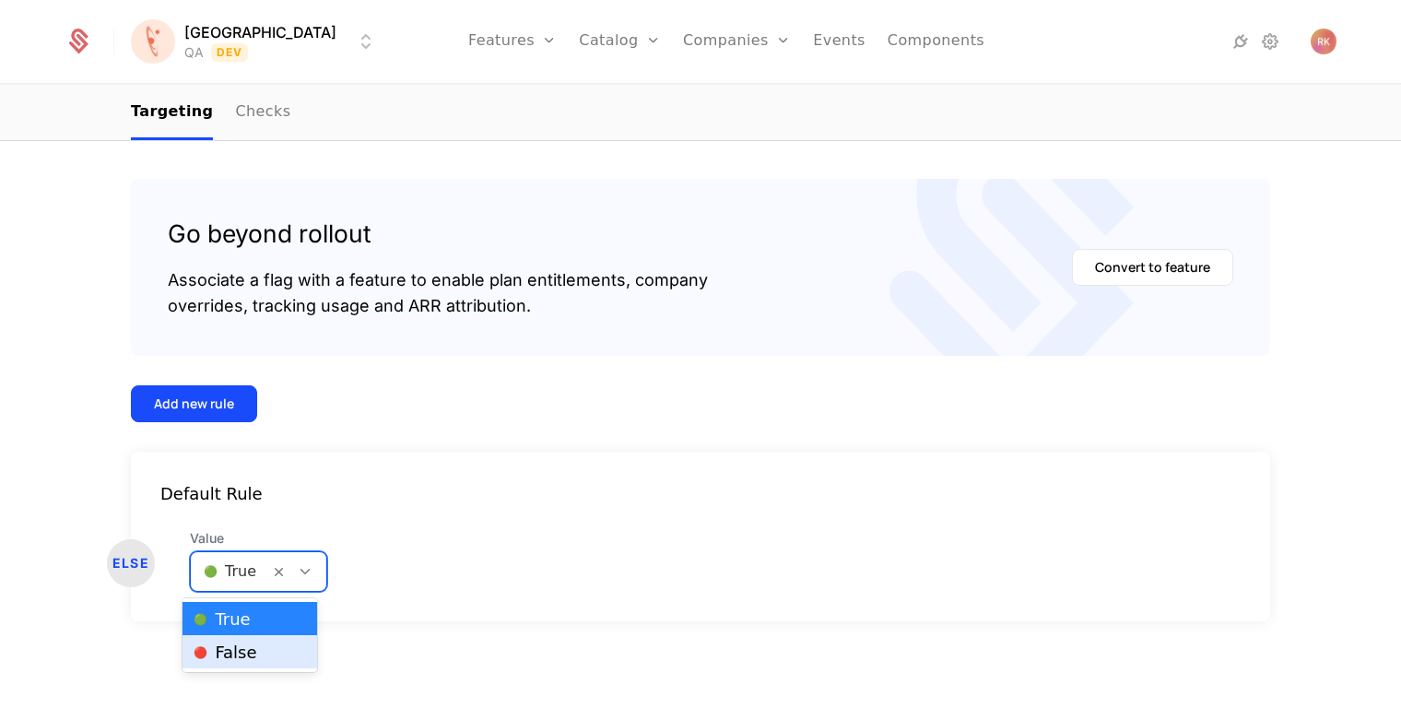
click at [240, 655] on span "🔴 False" at bounding box center [225, 652] width 63 height 17
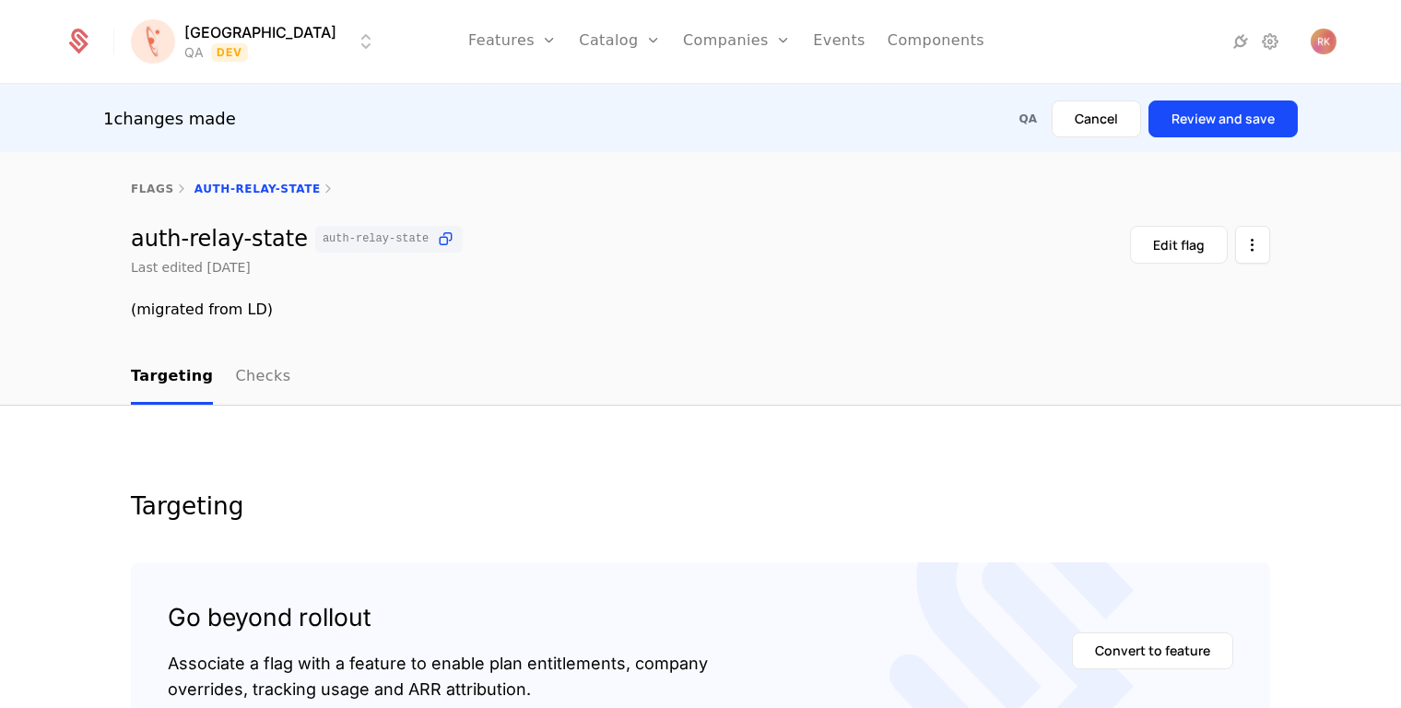
scroll to position [0, 0]
click at [1231, 120] on button "Review and save" at bounding box center [1222, 118] width 149 height 37
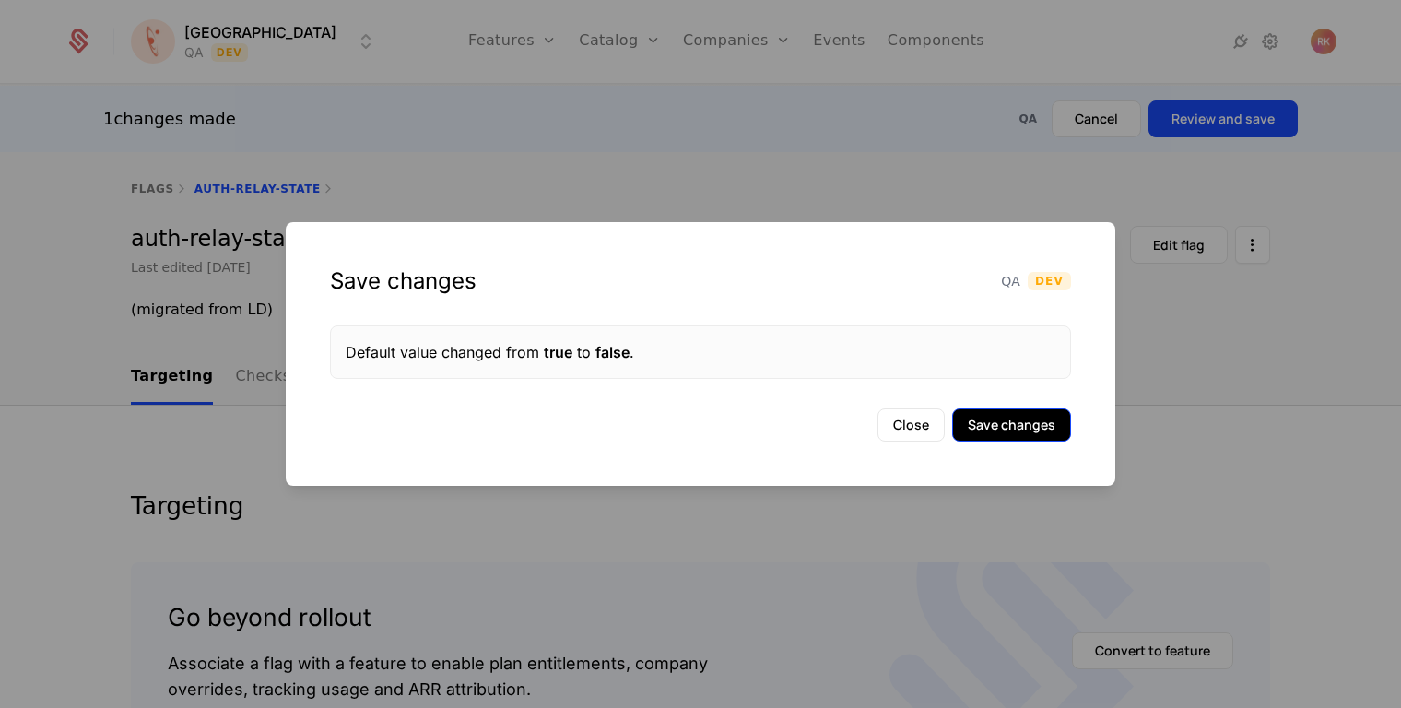
click at [1011, 419] on button "Save changes" at bounding box center [1011, 424] width 119 height 33
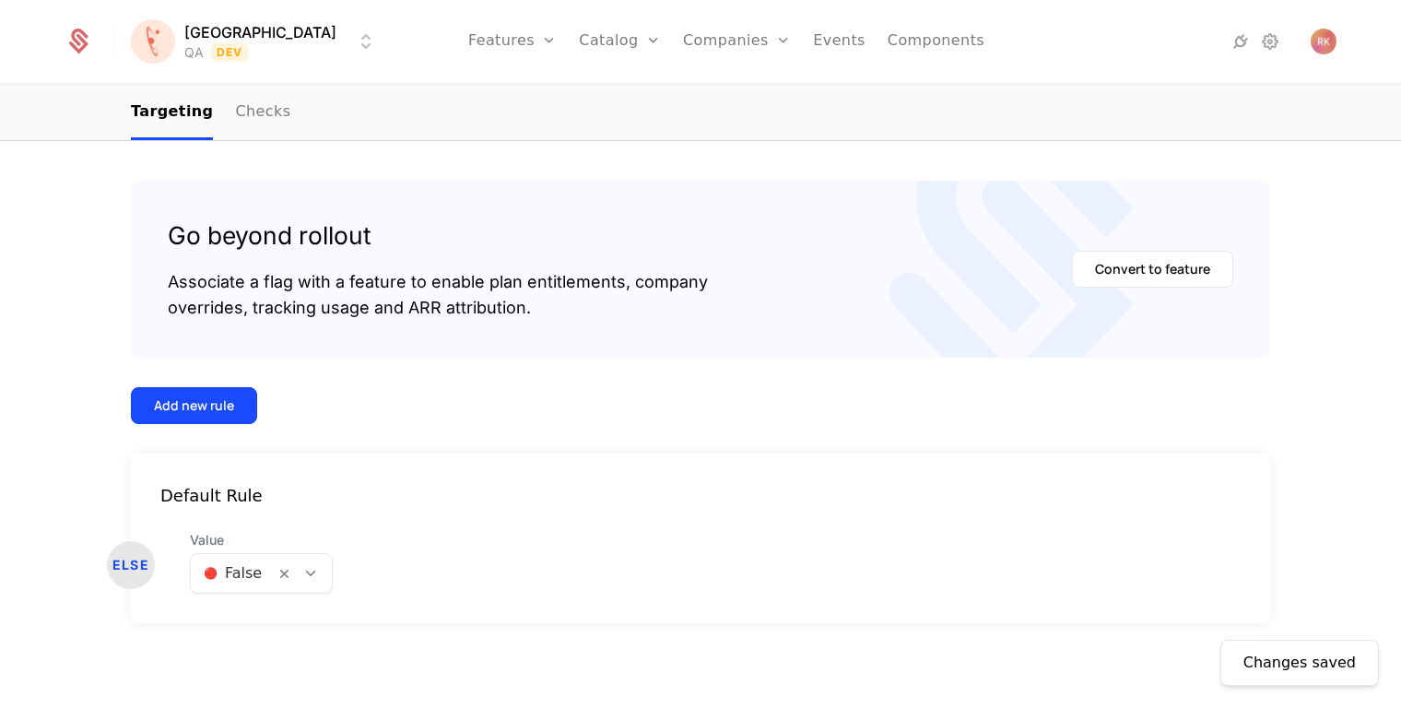
scroll to position [317, 0]
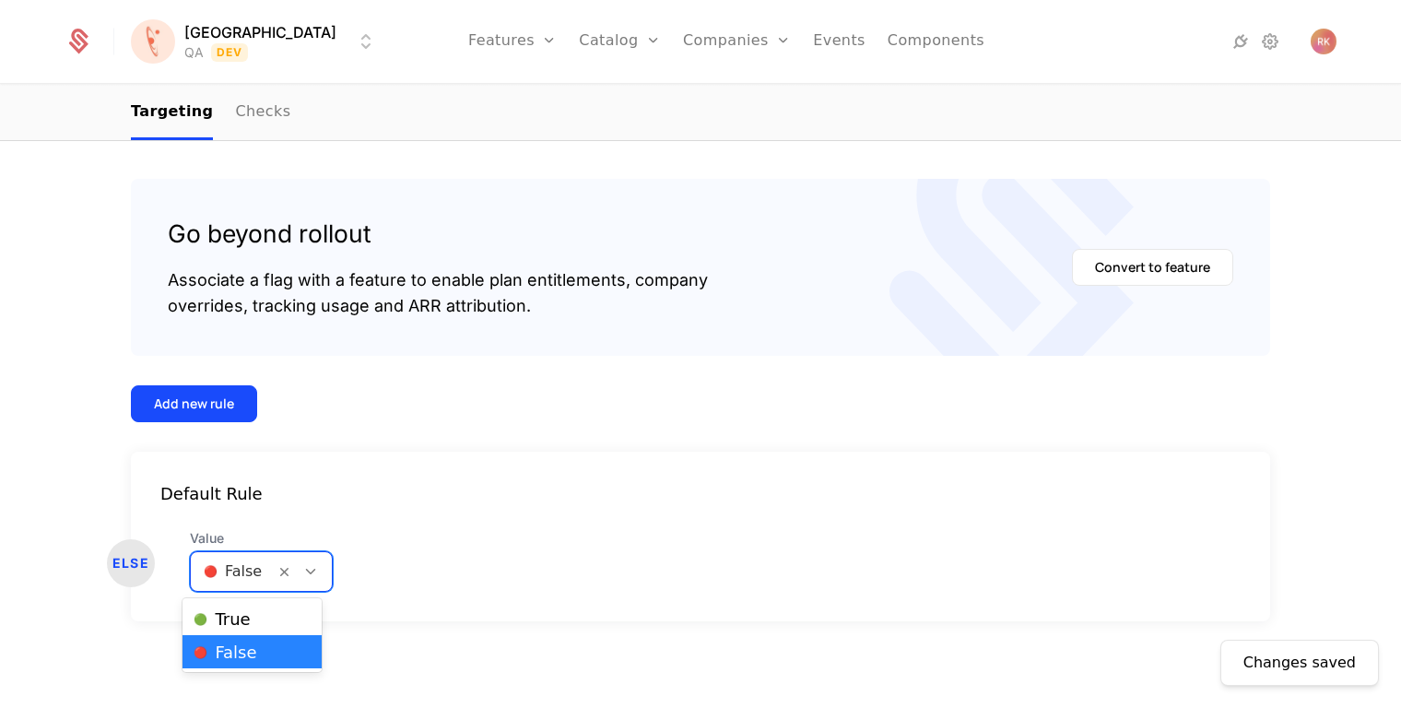
click at [302, 565] on icon at bounding box center [310, 571] width 17 height 17
click at [273, 622] on div "🟢 True" at bounding box center [252, 618] width 117 height 18
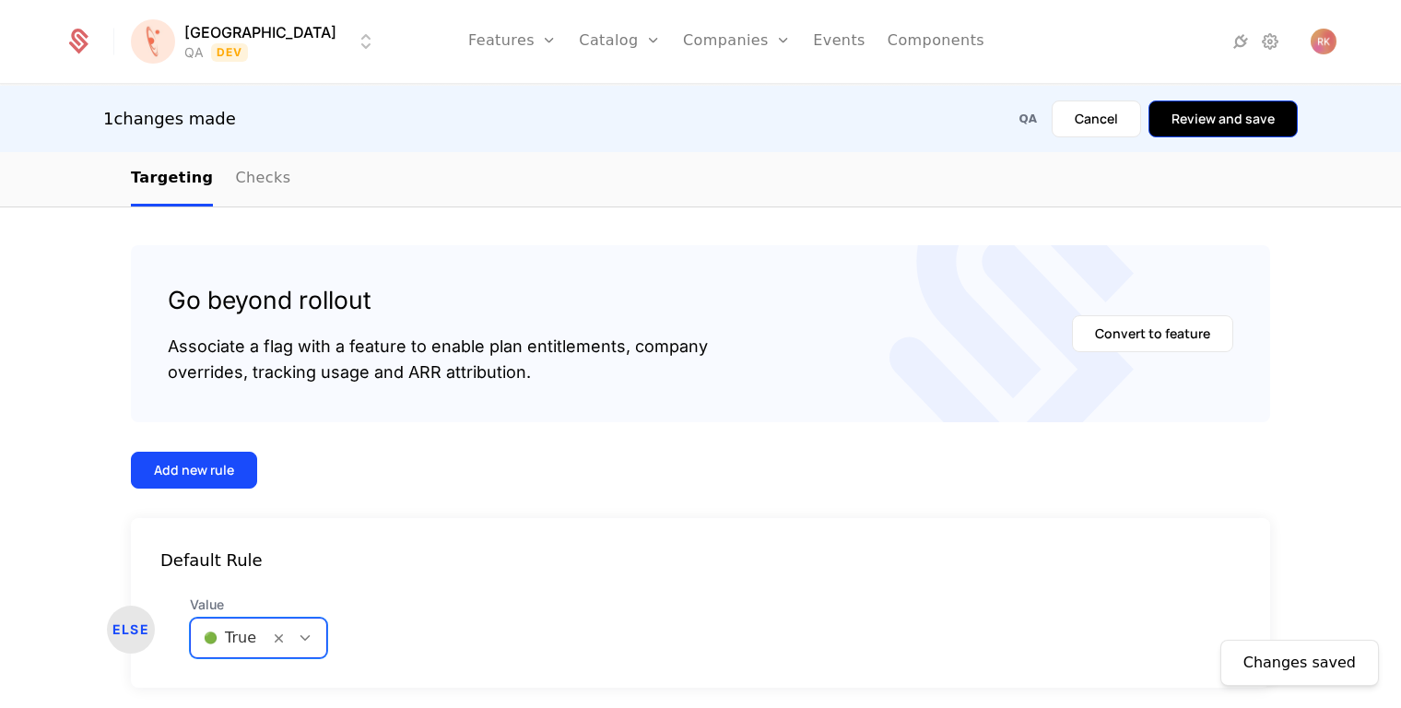
click at [1223, 129] on button "Review and save" at bounding box center [1222, 118] width 149 height 37
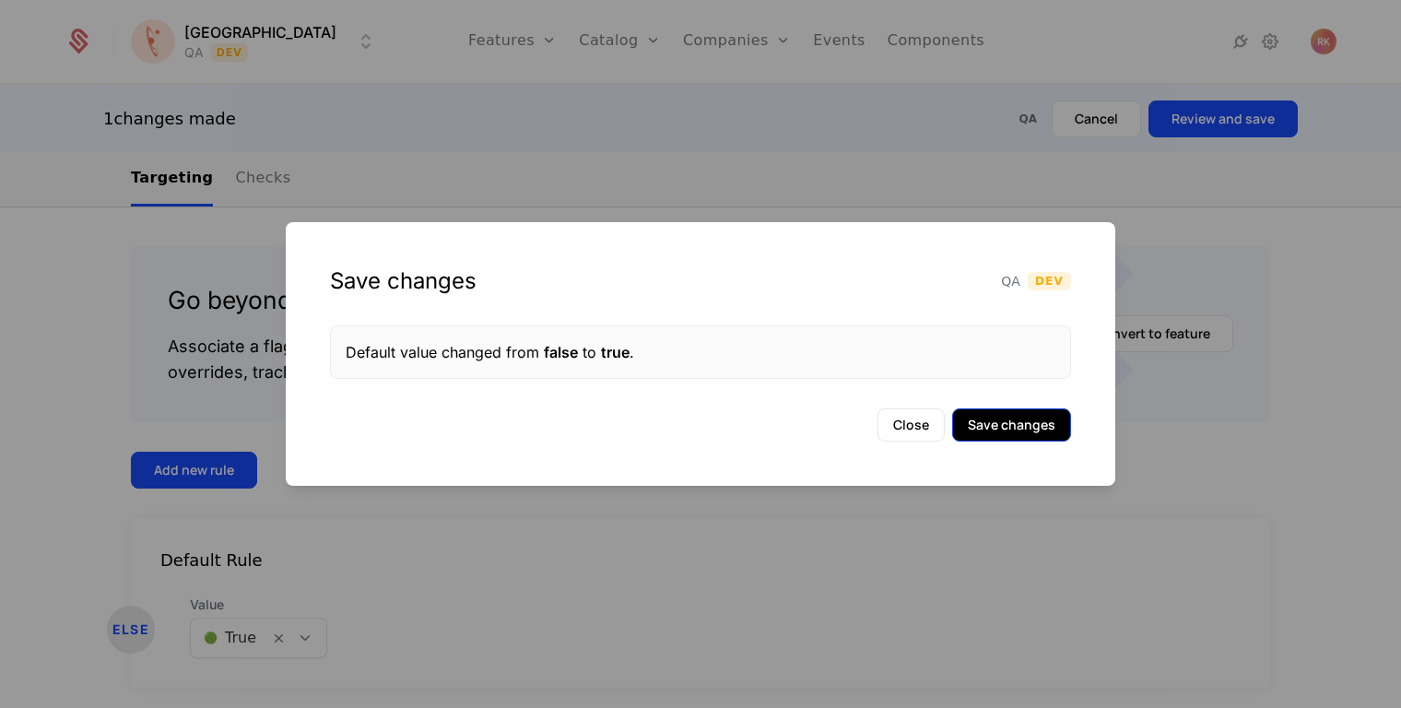
click at [1010, 430] on button "Save changes" at bounding box center [1011, 424] width 119 height 33
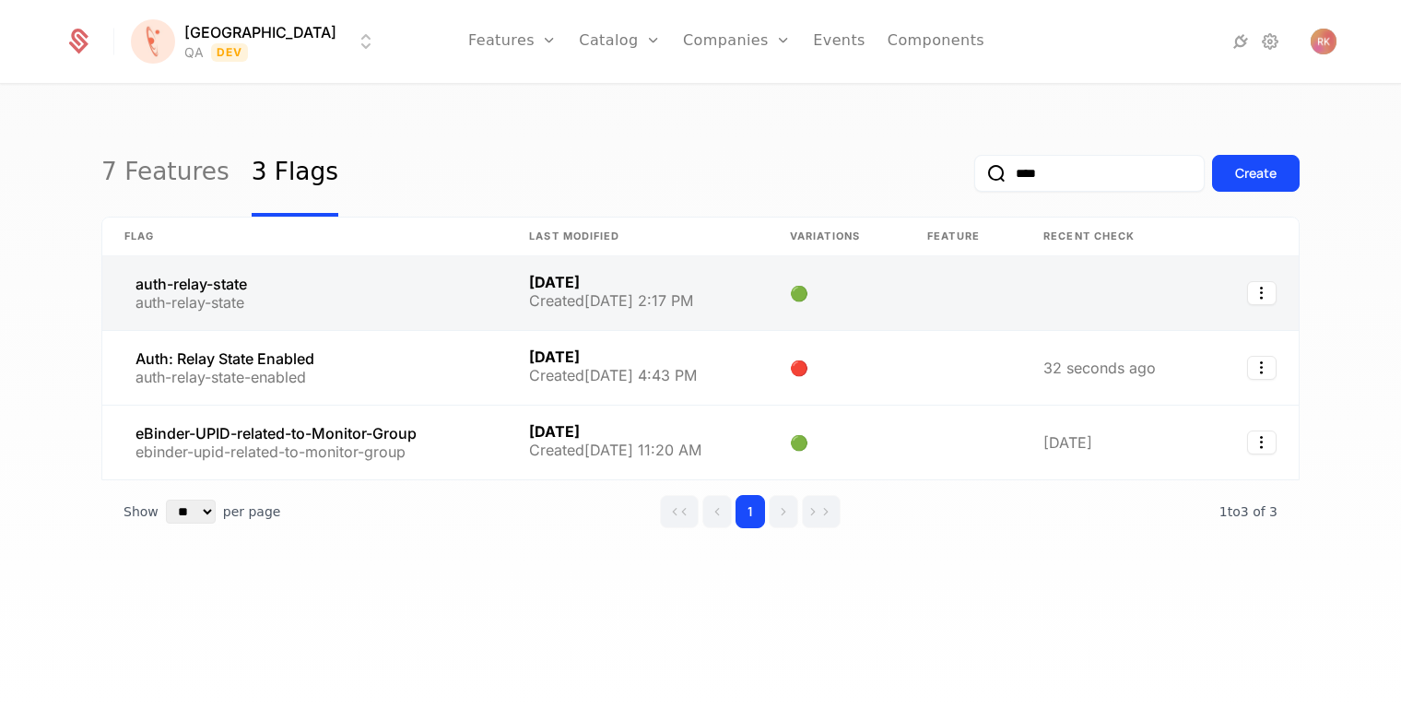
click at [682, 300] on link at bounding box center [637, 293] width 261 height 74
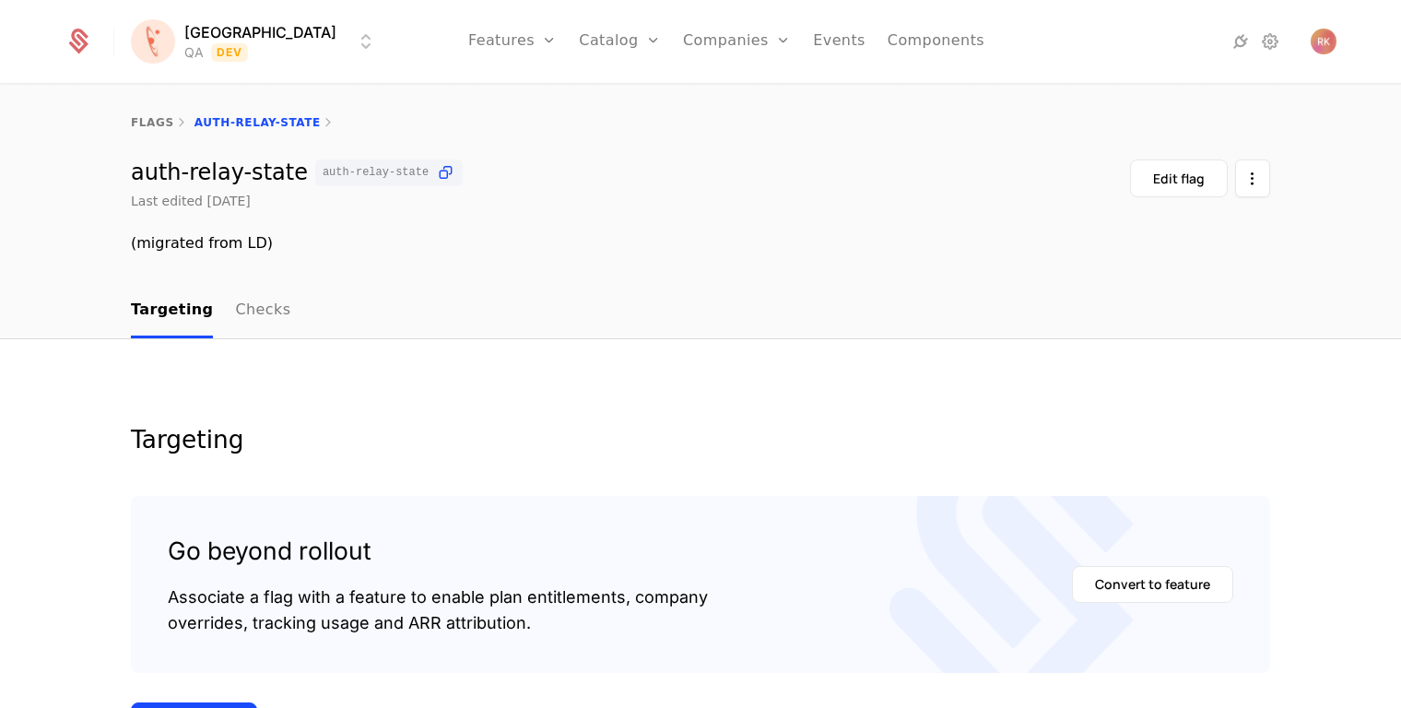
scroll to position [317, 0]
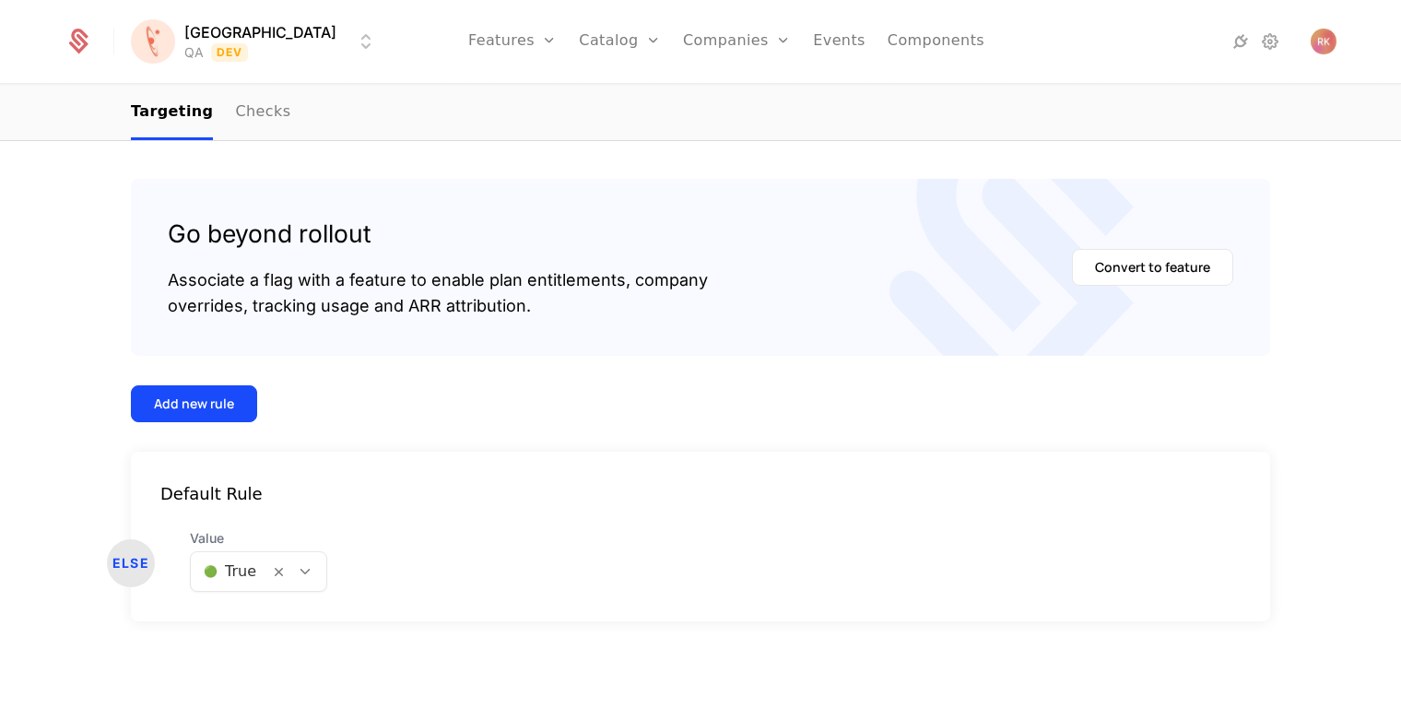
click at [297, 567] on icon at bounding box center [305, 571] width 17 height 17
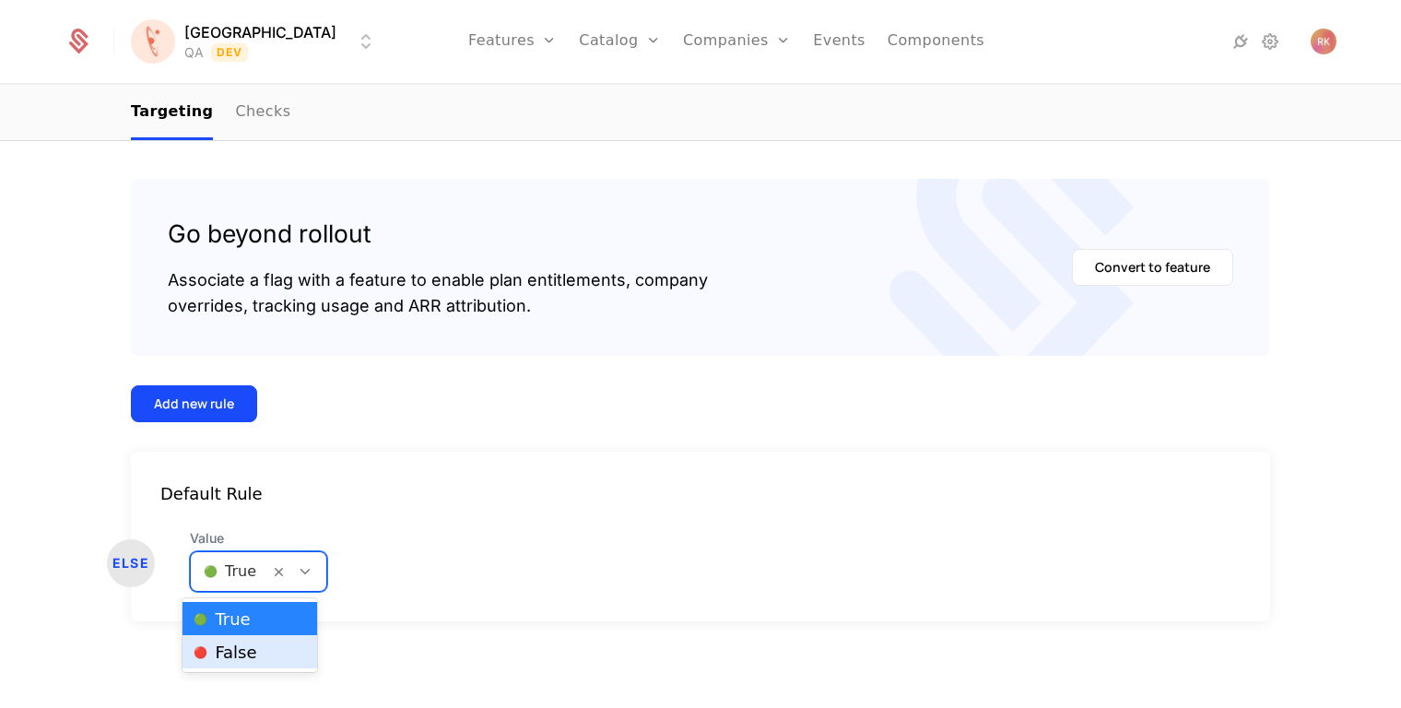
click at [260, 645] on div "🔴 False" at bounding box center [250, 651] width 112 height 18
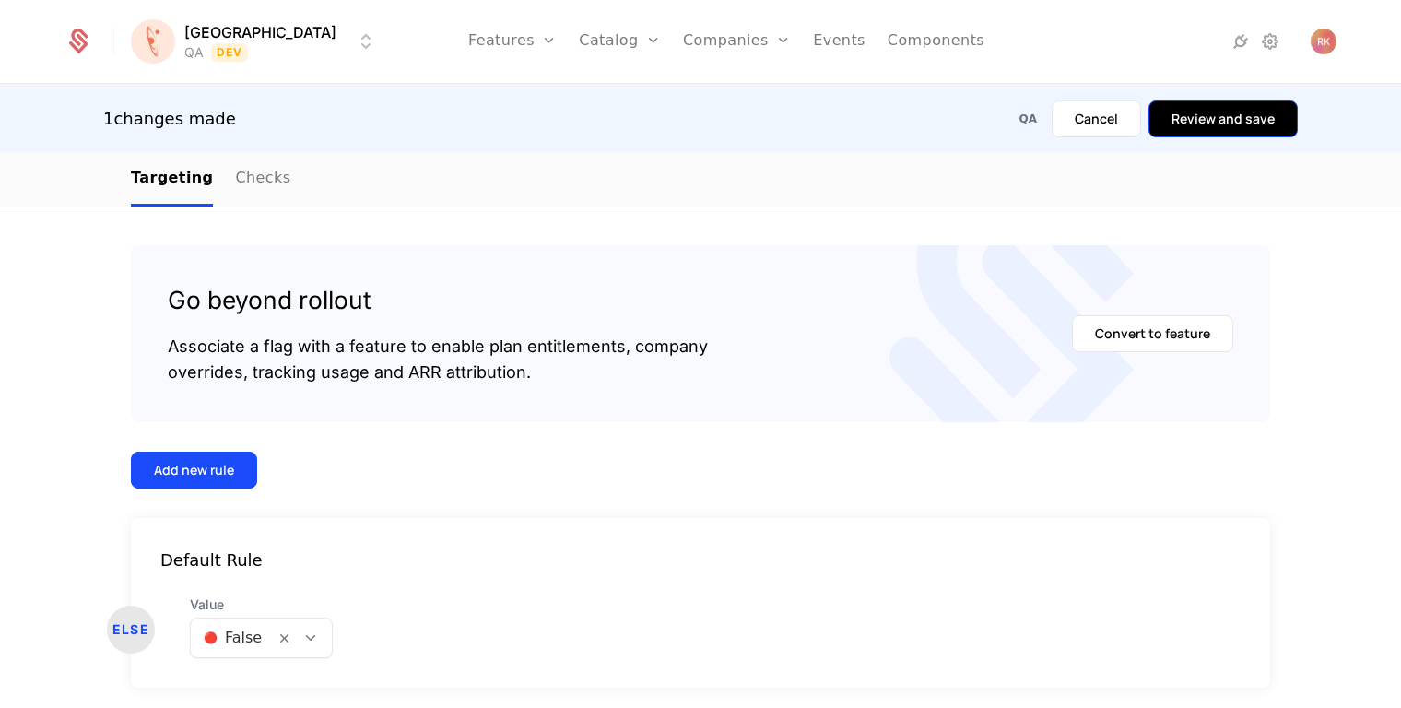
click at [1206, 126] on button "Review and save" at bounding box center [1222, 118] width 149 height 37
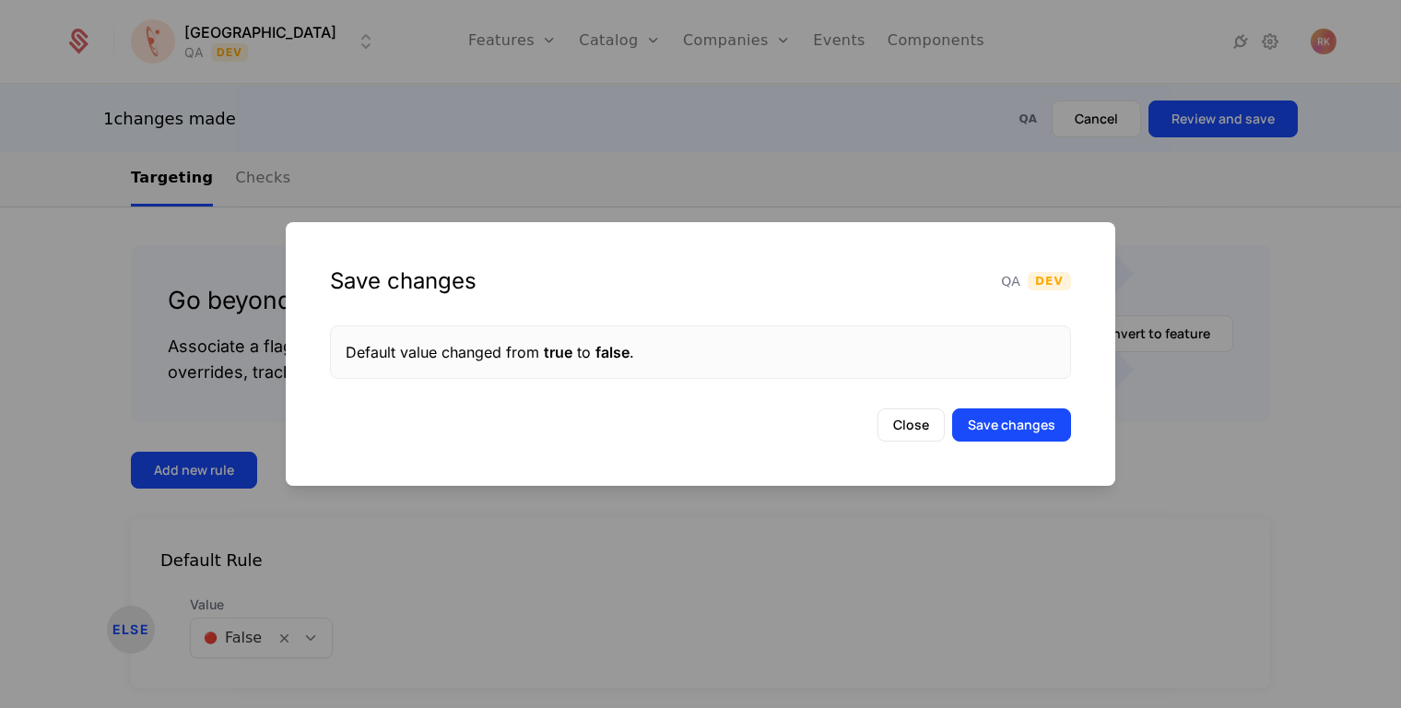
click at [1022, 442] on div "Save changes QA Dev Default value changed from true to false . Close Save chang…" at bounding box center [701, 354] width 830 height 264
click at [1016, 423] on button "Save changes" at bounding box center [1011, 424] width 119 height 33
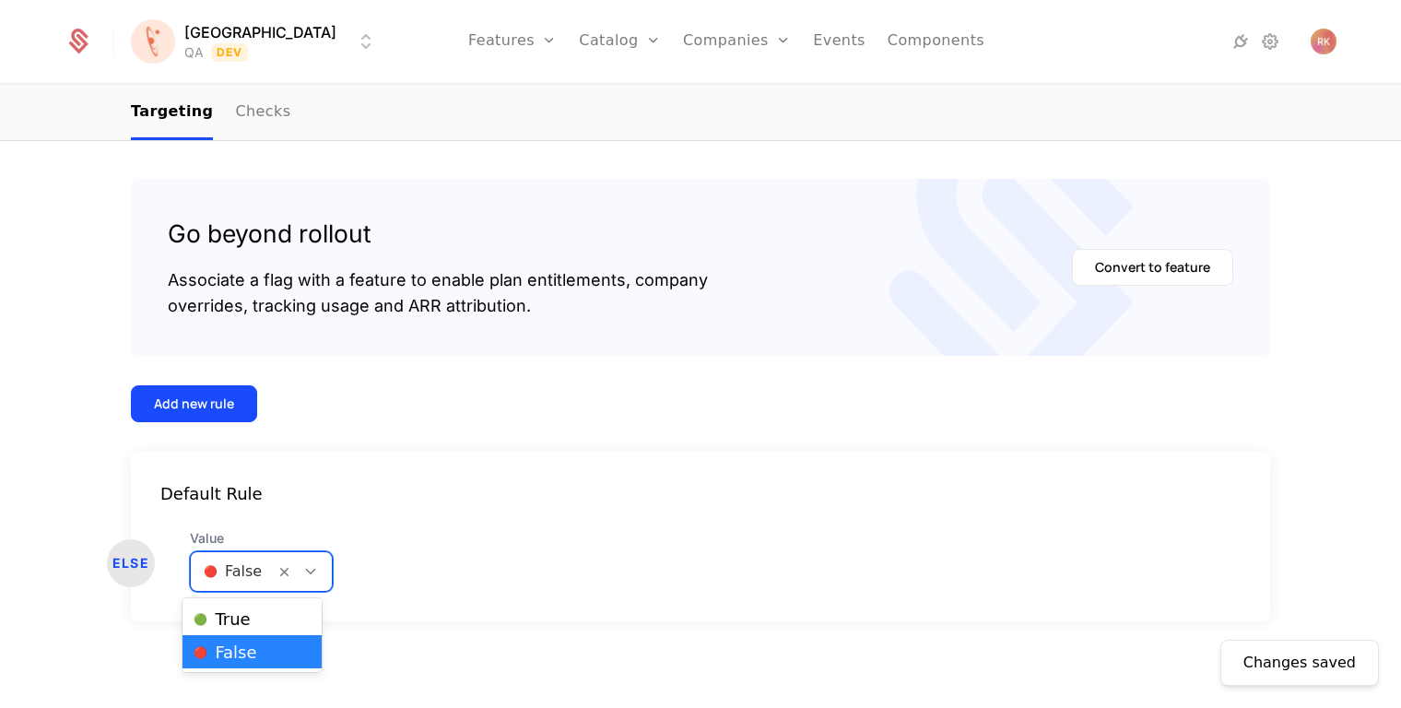
click at [302, 569] on icon at bounding box center [310, 571] width 17 height 17
click at [265, 613] on div "🟢 True" at bounding box center [252, 618] width 117 height 18
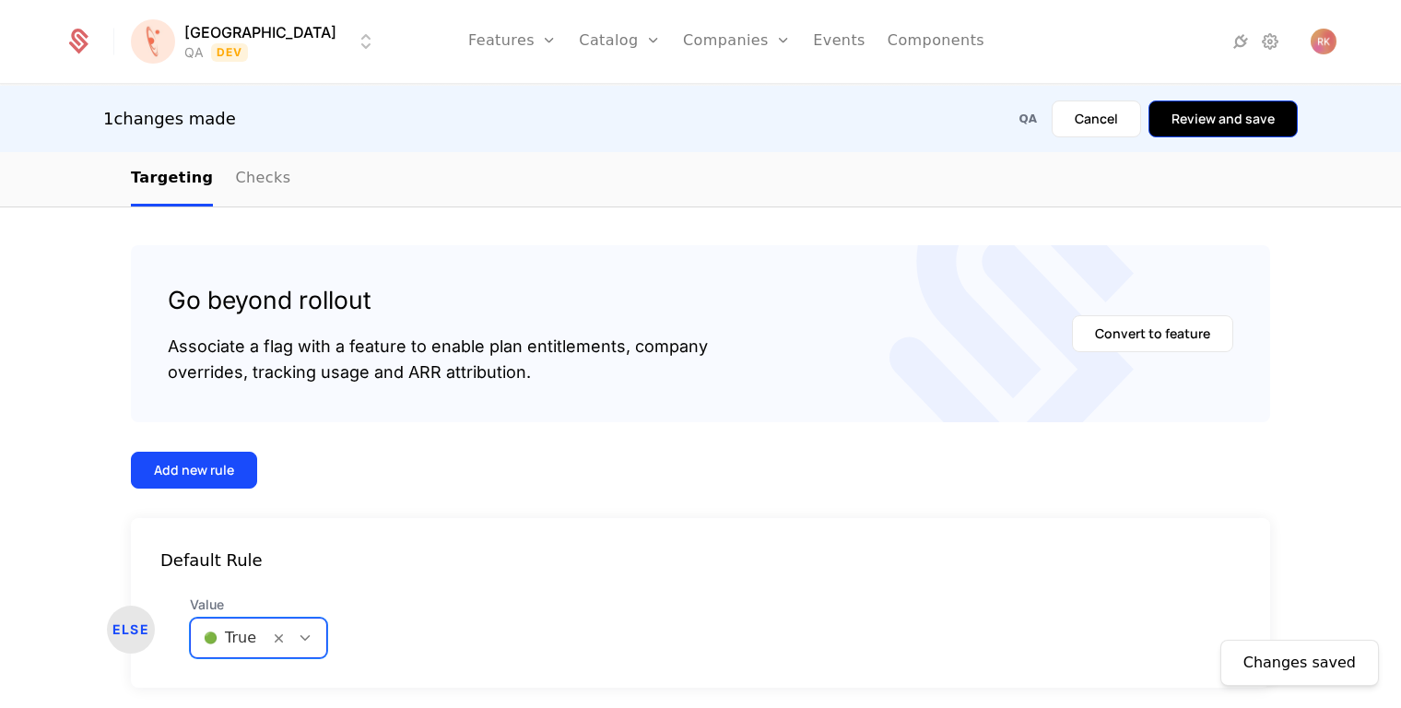
click at [1276, 122] on button "Review and save" at bounding box center [1222, 118] width 149 height 37
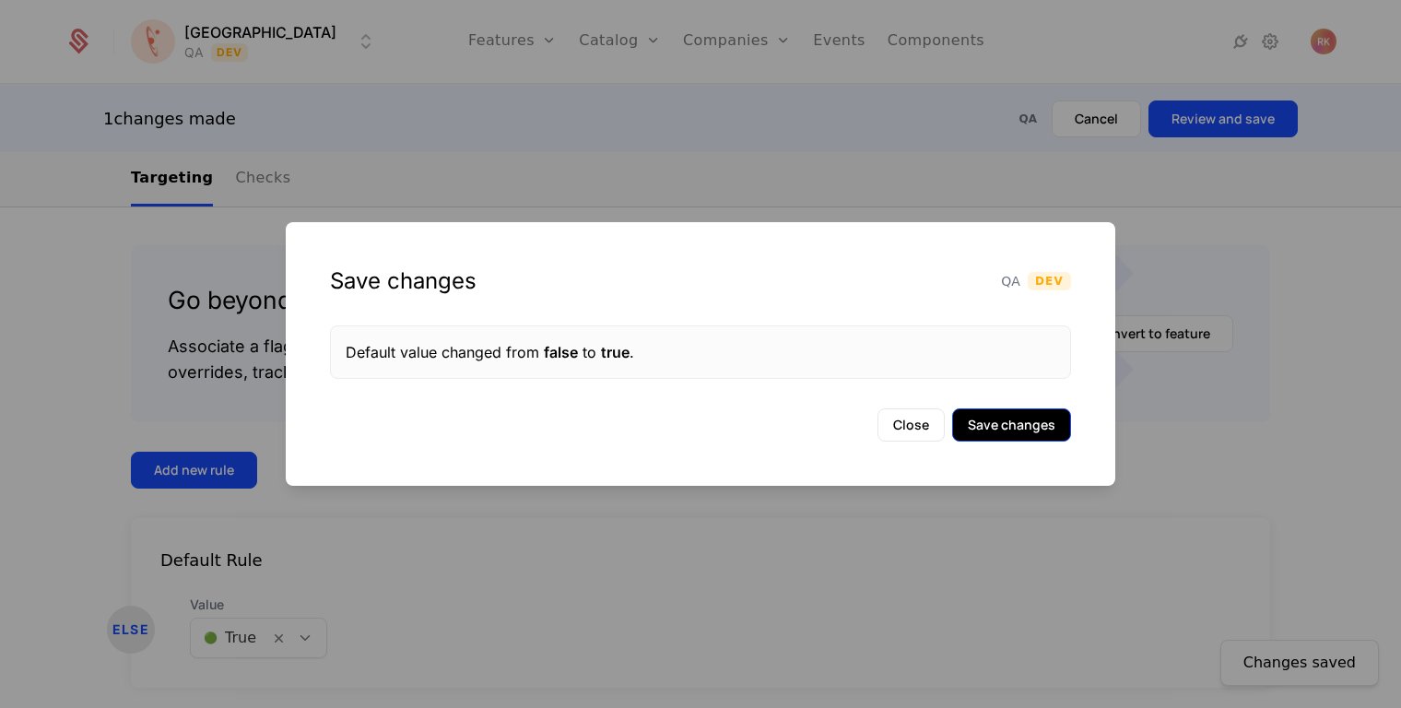
click at [1022, 423] on button "Save changes" at bounding box center [1011, 424] width 119 height 33
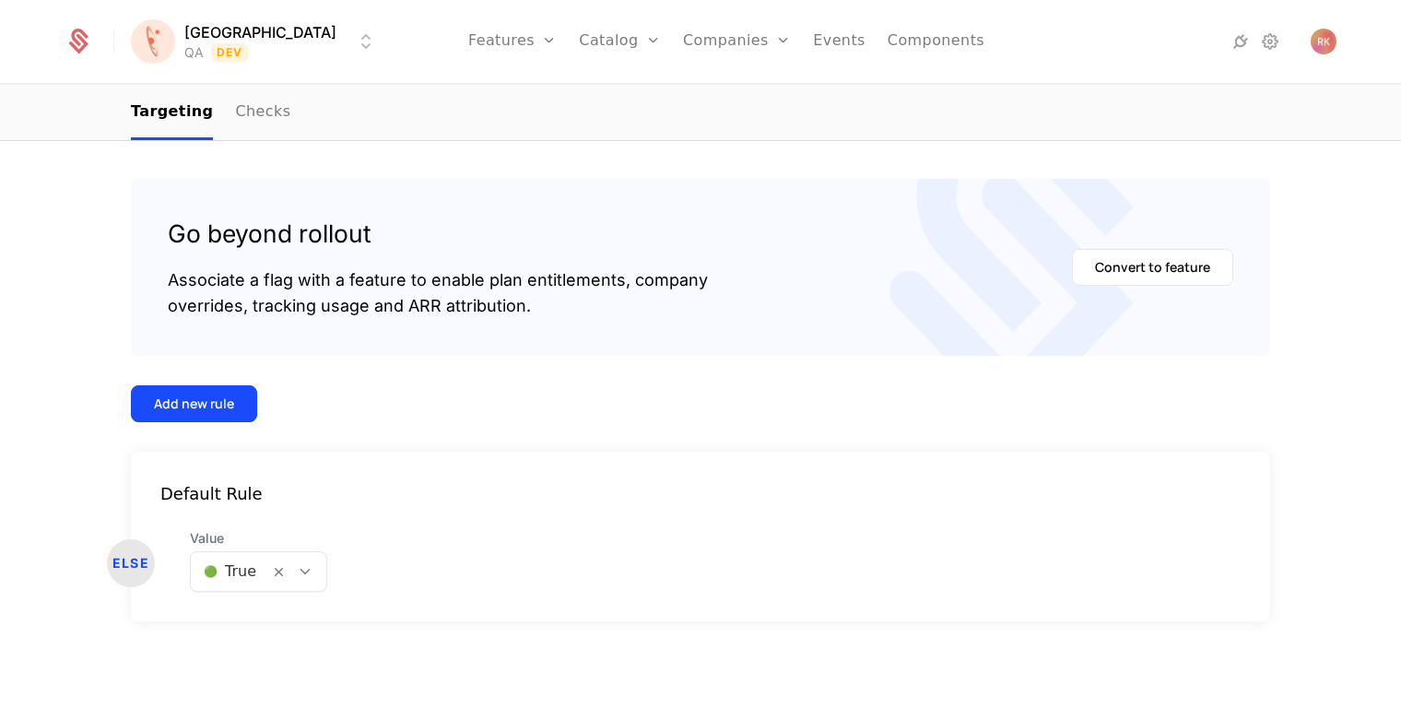
click at [958, 453] on div "Default Rule ELSE Value 🟢 True" at bounding box center [700, 537] width 1139 height 170
